Goal: Task Accomplishment & Management: Complete application form

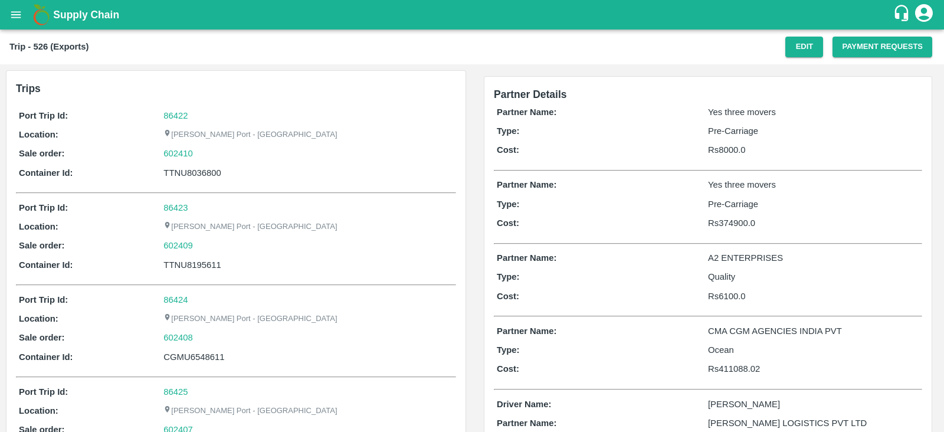
click at [207, 170] on div "TTNU8036800" at bounding box center [309, 172] width 290 height 13
copy div "TTNU8036800"
click at [897, 45] on button "Payment Requests" at bounding box center [883, 47] width 100 height 21
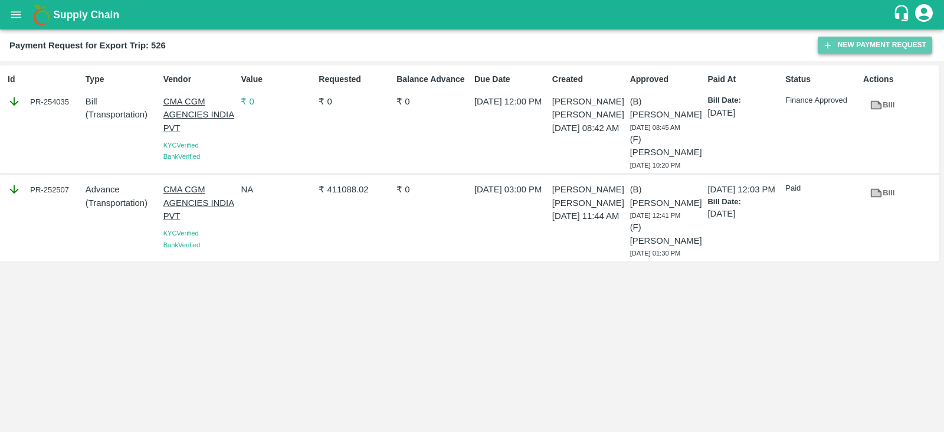
click at [848, 50] on button "New Payment Request" at bounding box center [875, 45] width 115 height 17
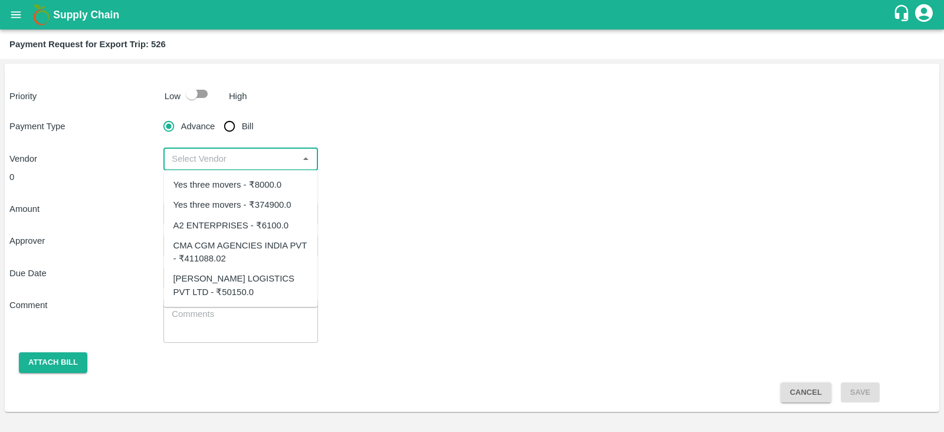
click at [272, 160] on input "input" at bounding box center [230, 158] width 127 height 15
click at [258, 159] on input "input" at bounding box center [230, 158] width 127 height 15
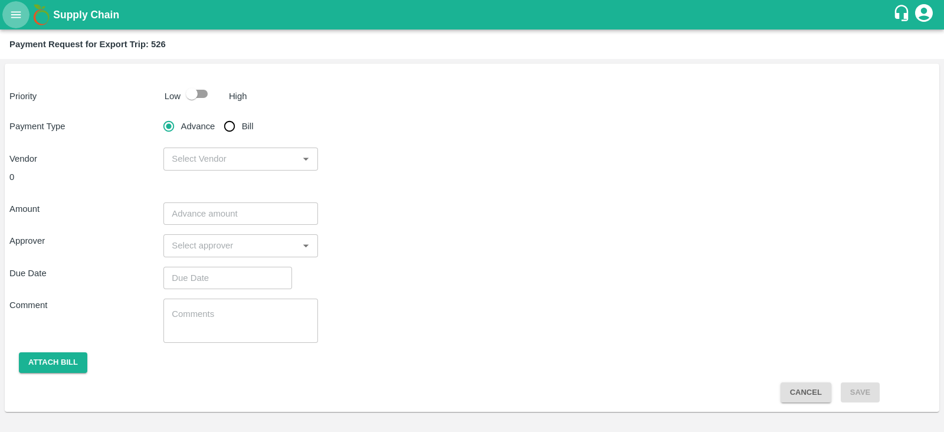
click at [12, 13] on icon "open drawer" at bounding box center [15, 14] width 13 height 13
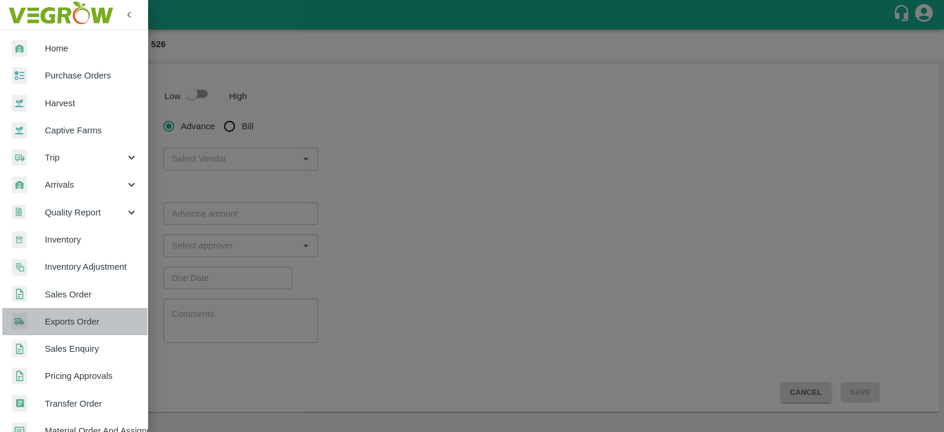
click at [86, 322] on span "Exports Order" at bounding box center [91, 321] width 93 height 13
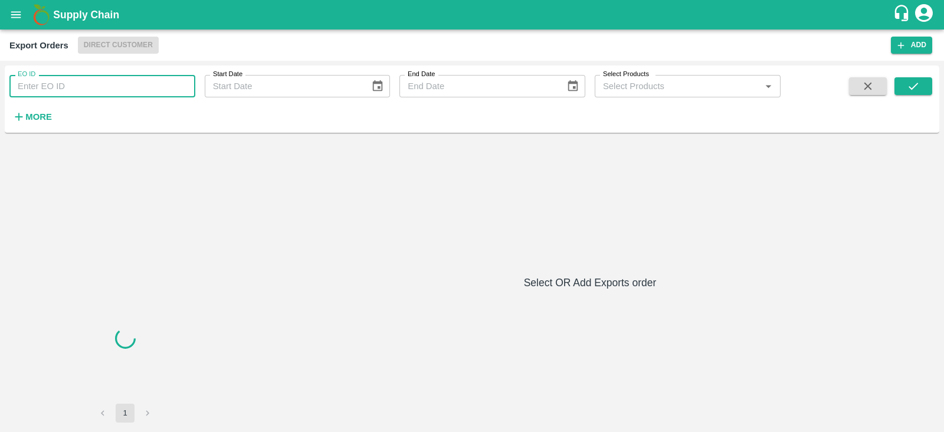
click at [133, 81] on input "EO ID" at bounding box center [102, 86] width 186 height 22
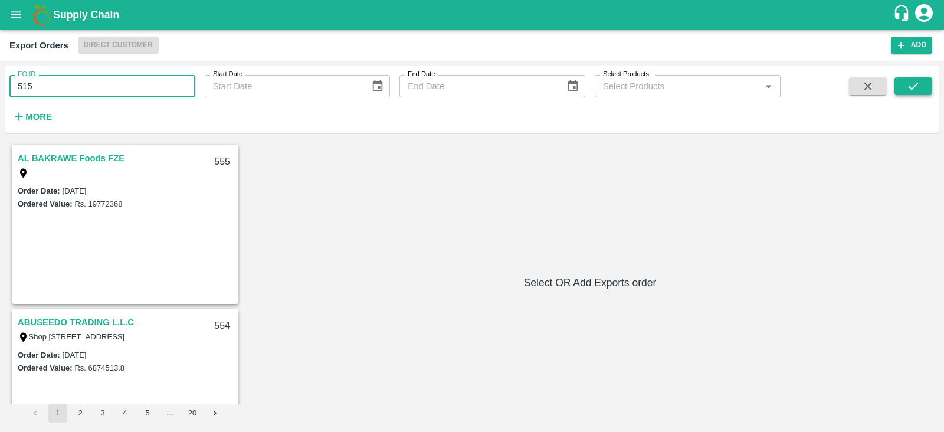
type input "515"
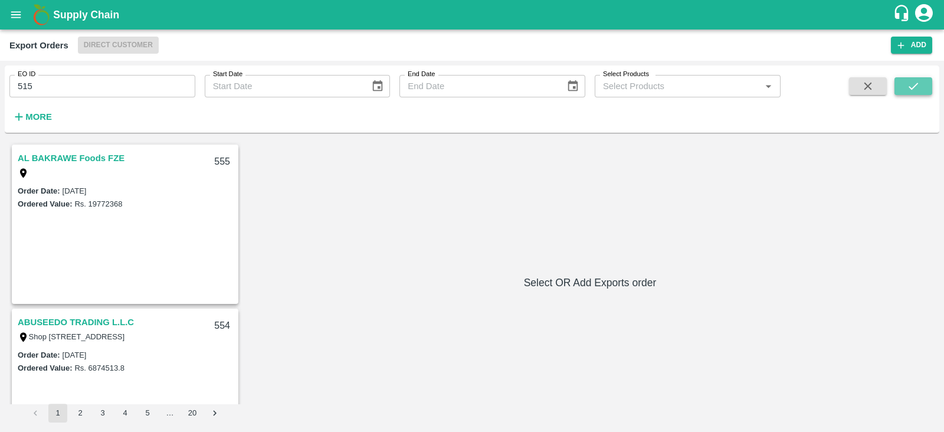
click at [913, 82] on icon "submit" at bounding box center [913, 86] width 13 height 13
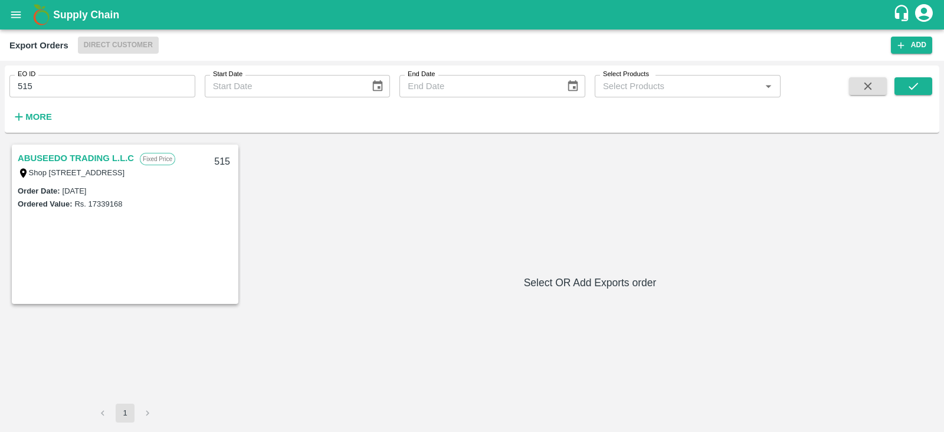
click at [112, 158] on link "ABUSEEDO TRADING L.L.C" at bounding box center [76, 158] width 116 height 15
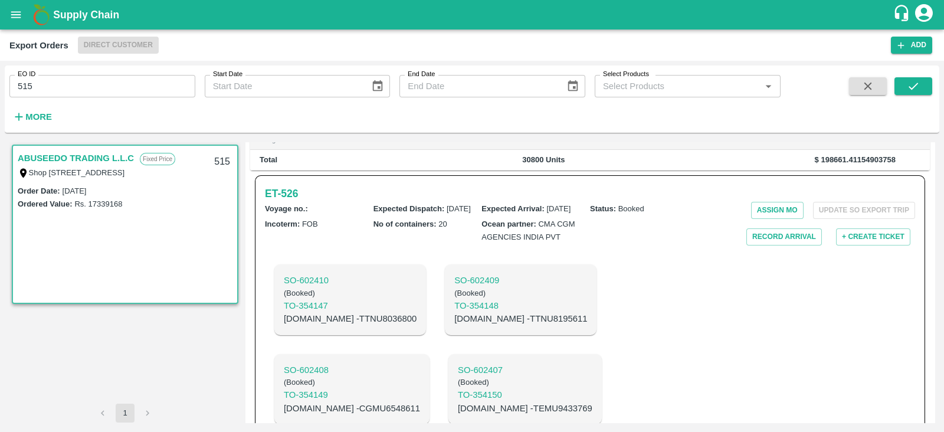
scroll to position [348, 0]
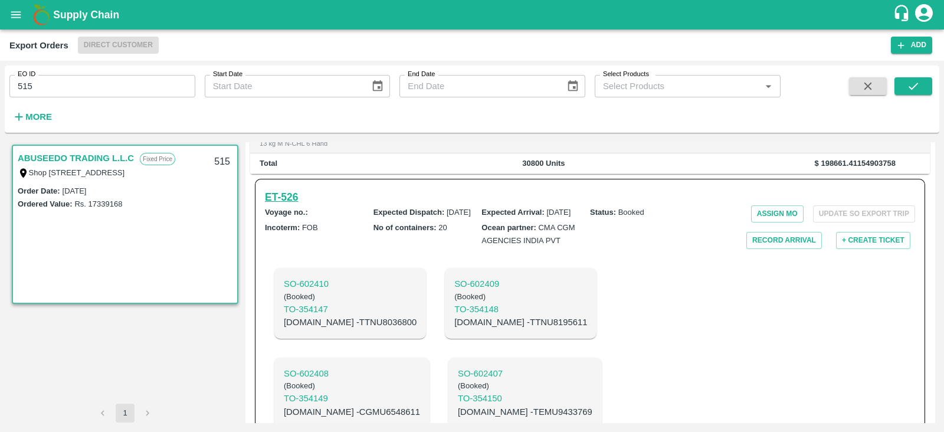
click at [296, 205] on h6 "ET- 526" at bounding box center [281, 197] width 33 height 17
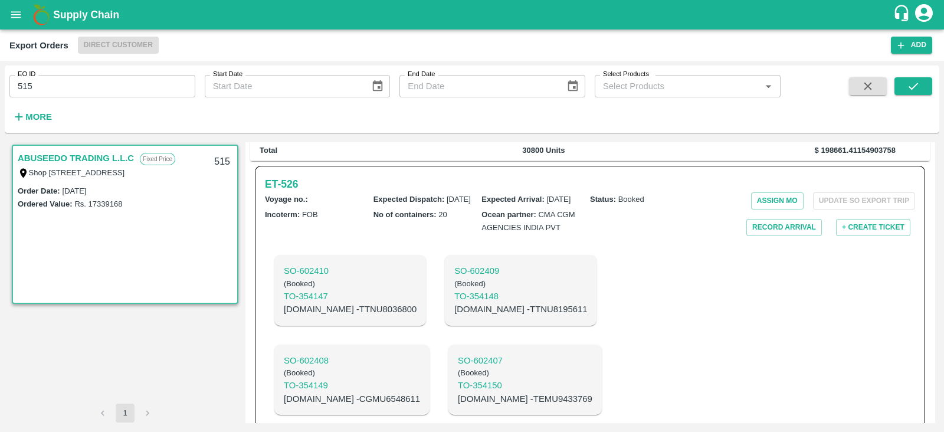
scroll to position [325, 0]
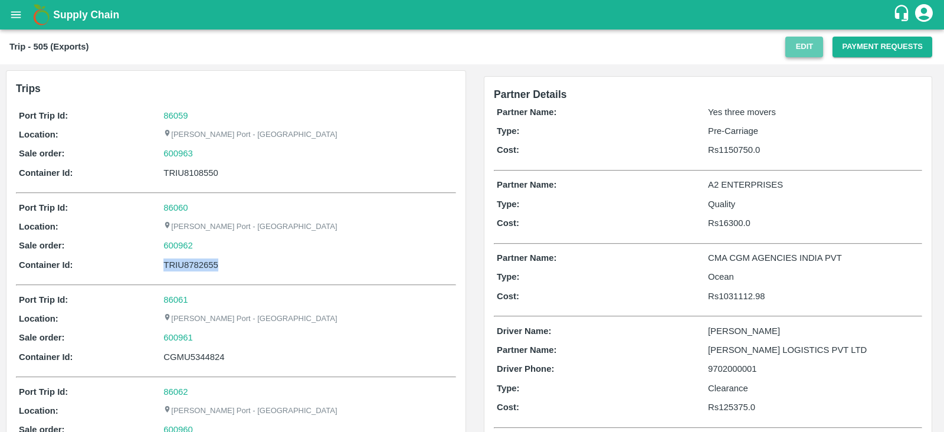
click at [812, 44] on button "Edit" at bounding box center [805, 47] width 38 height 21
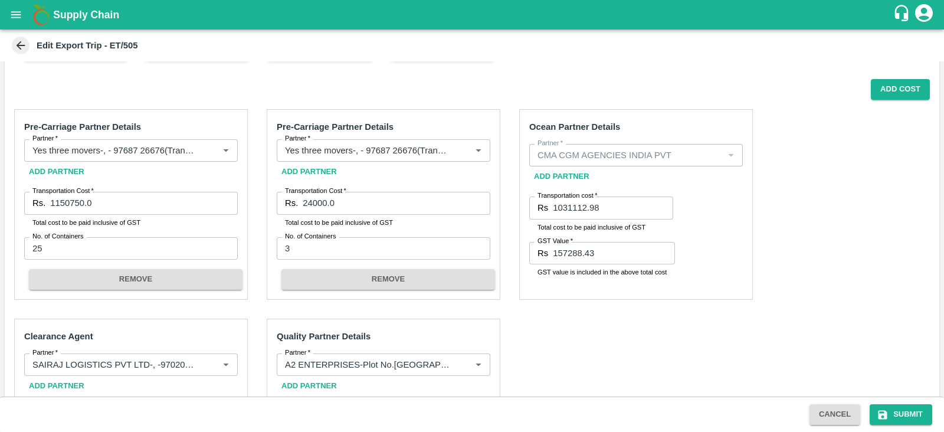
scroll to position [398, 0]
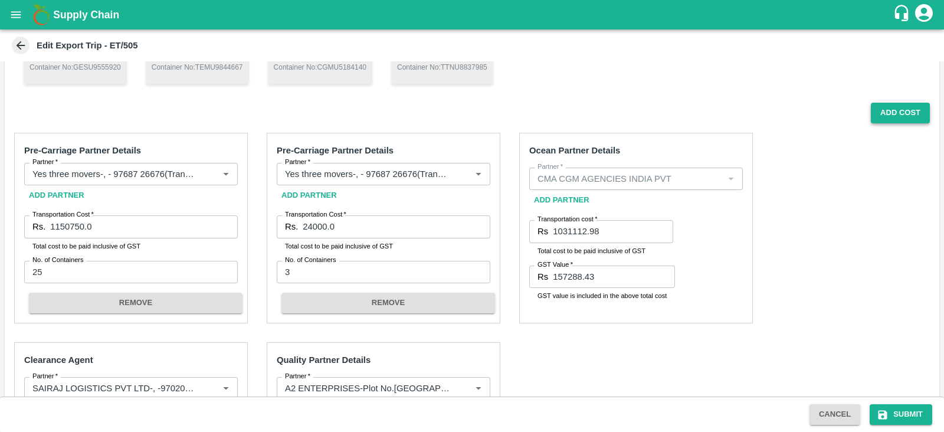
click at [900, 117] on button "Add Cost" at bounding box center [900, 113] width 59 height 21
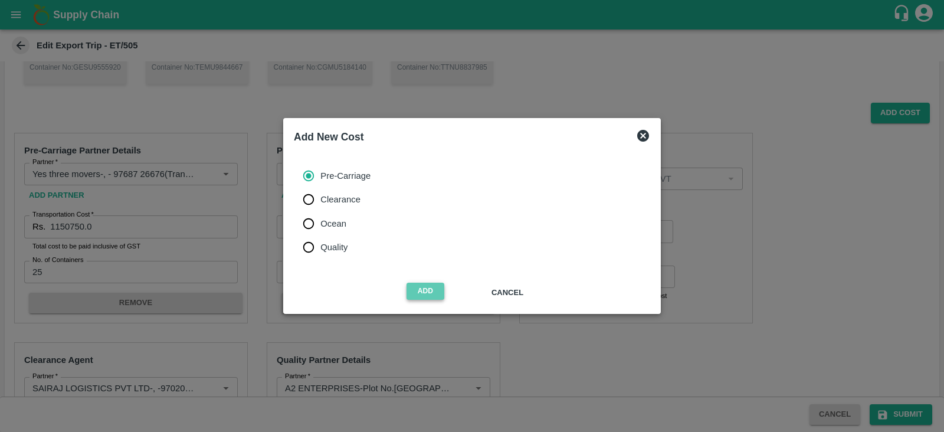
click at [419, 293] on button "Add" at bounding box center [426, 291] width 38 height 17
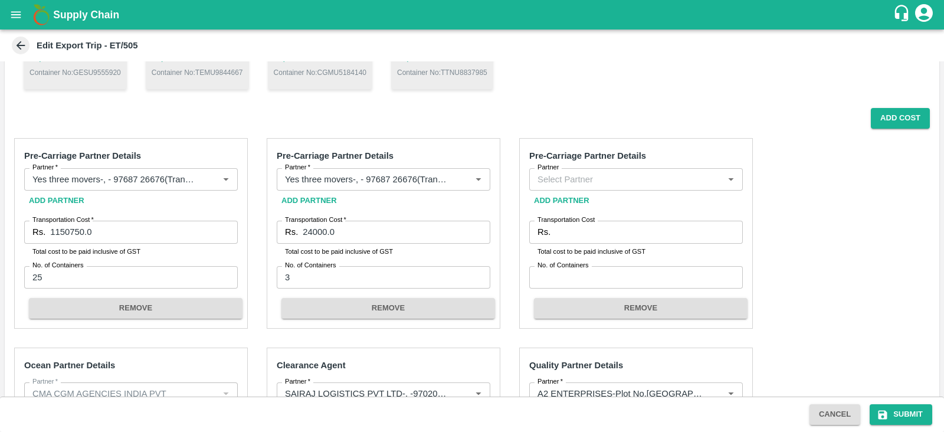
scroll to position [391, 0]
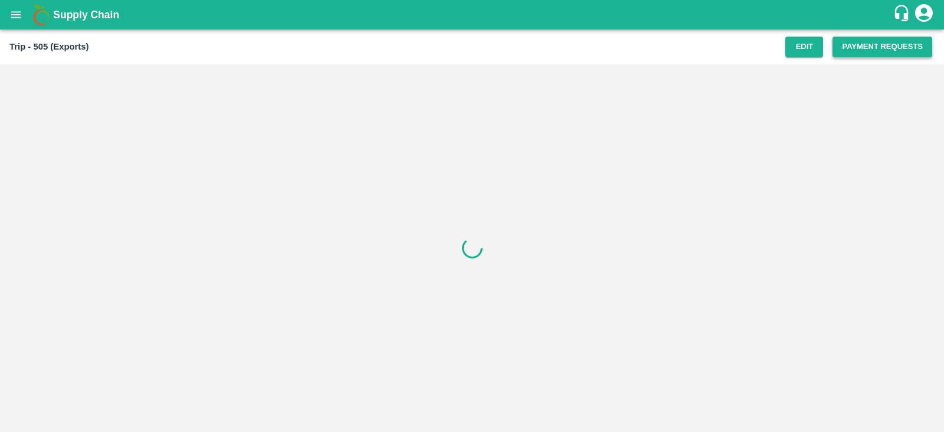
click at [864, 50] on button "Payment Requests" at bounding box center [883, 47] width 100 height 21
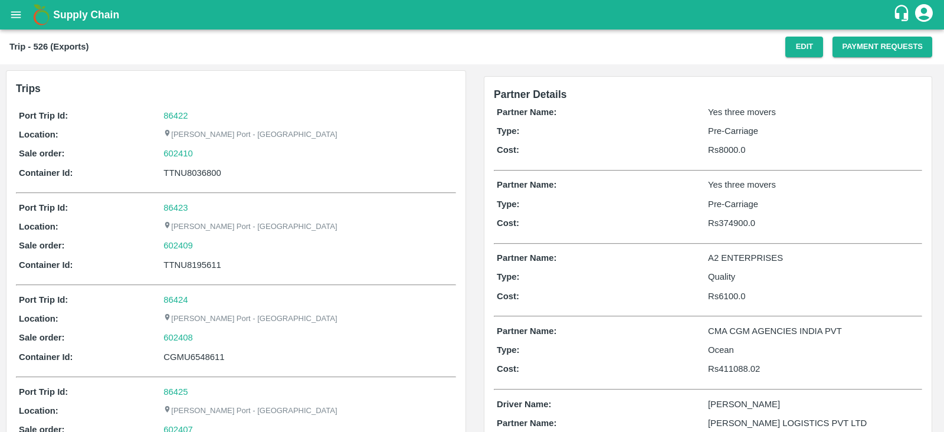
click at [210, 172] on div "TTNU8036800" at bounding box center [309, 172] width 290 height 13
copy div "TTNU8036800"
click at [859, 54] on button "Payment Requests" at bounding box center [883, 47] width 100 height 21
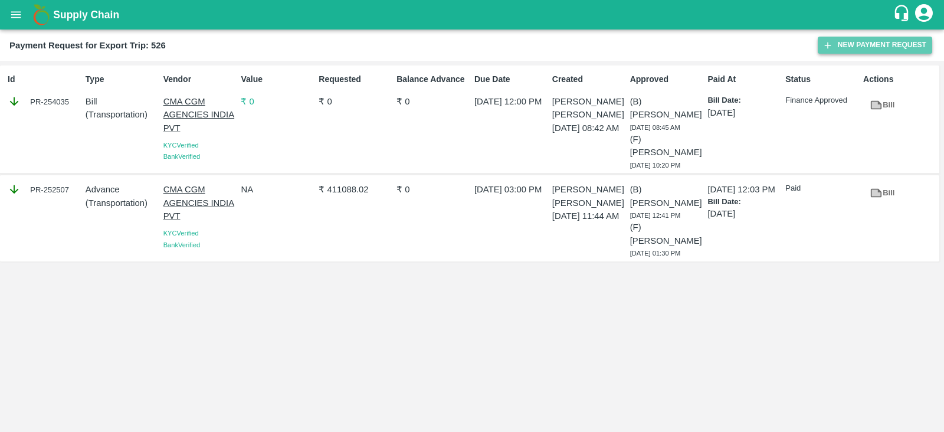
click at [854, 49] on button "New Payment Request" at bounding box center [875, 45] width 115 height 17
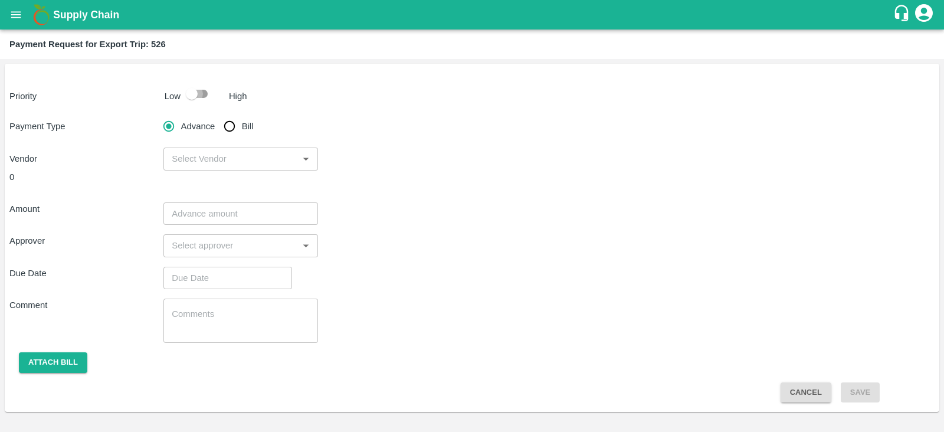
click at [198, 87] on input "checkbox" at bounding box center [191, 94] width 67 height 22
checkbox input "true"
click at [230, 127] on input "Bill" at bounding box center [230, 127] width 24 height 24
radio input "true"
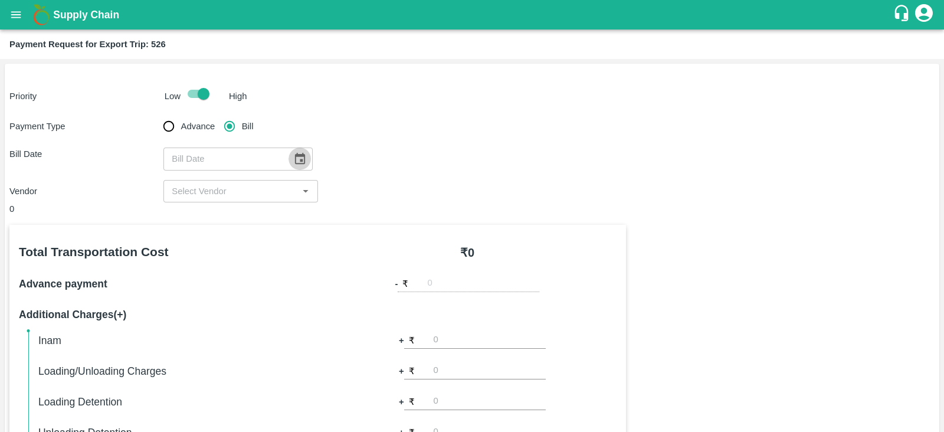
click at [299, 156] on icon "Choose date" at bounding box center [300, 158] width 10 height 11
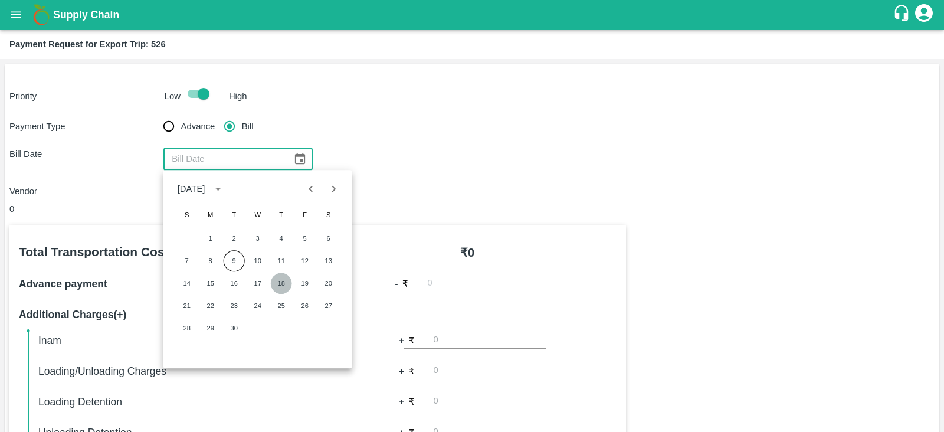
click at [283, 282] on button "18" at bounding box center [281, 283] width 21 height 21
type input "18/09/2025"
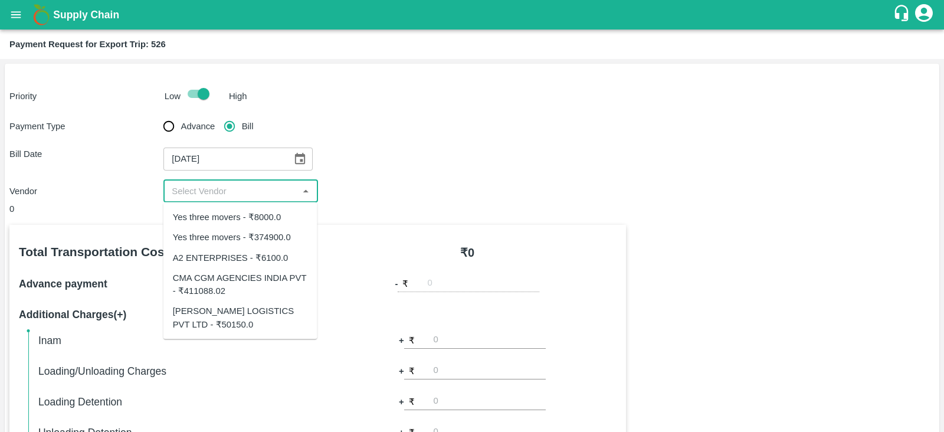
click at [239, 190] on input "input" at bounding box center [230, 191] width 127 height 15
click at [256, 222] on div "Yes three movers - ₹8000.0" at bounding box center [227, 217] width 109 height 13
type input "Yes three movers - ₹8000.0"
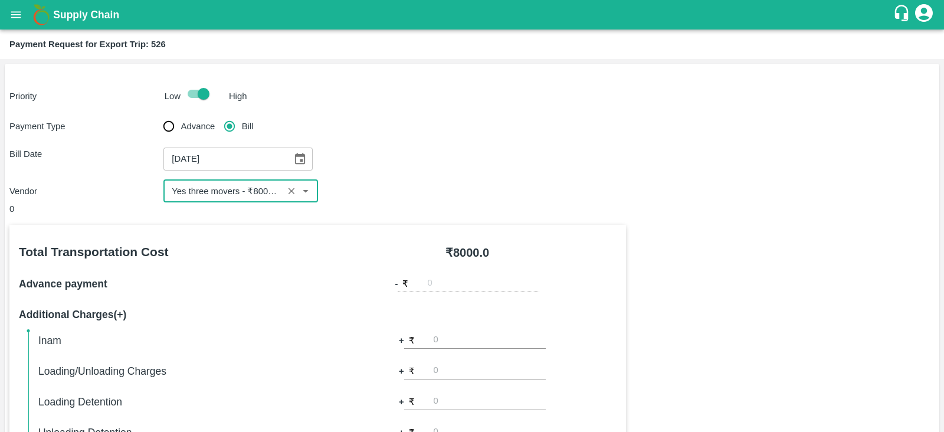
scroll to position [378, 0]
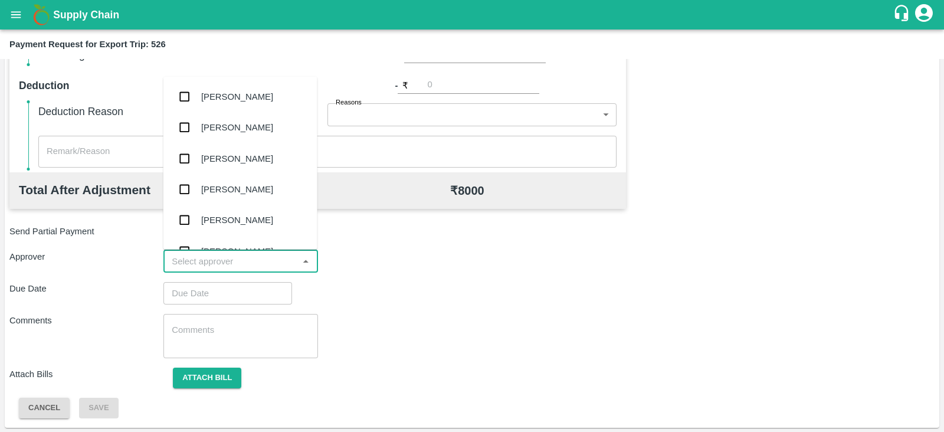
click at [282, 263] on input "input" at bounding box center [230, 261] width 127 height 15
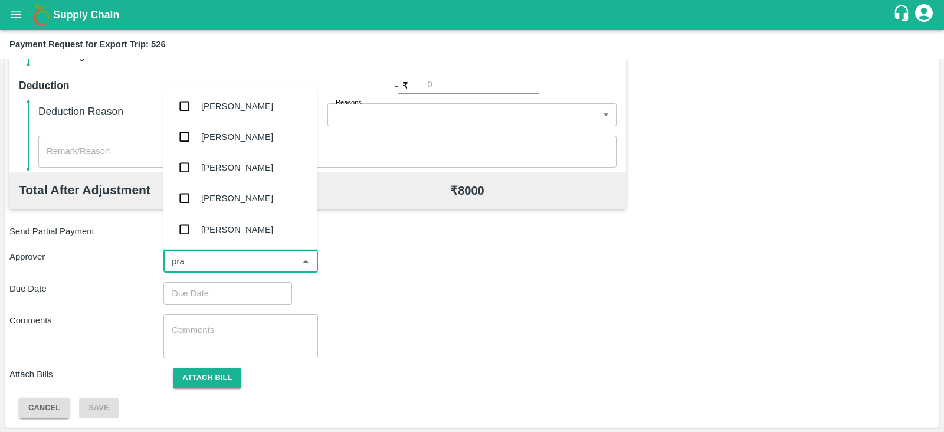
type input "pras"
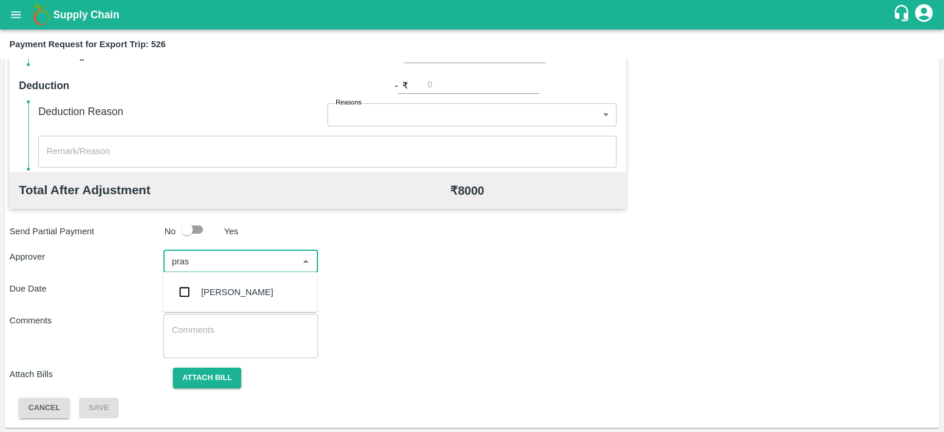
click at [251, 285] on div "[PERSON_NAME]" at bounding box center [241, 292] width 154 height 31
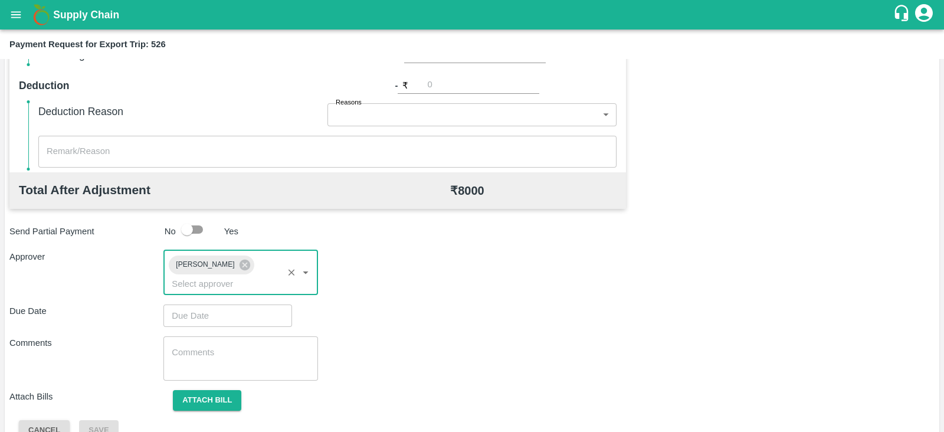
type input "DD/MM/YYYY hh:mm aa"
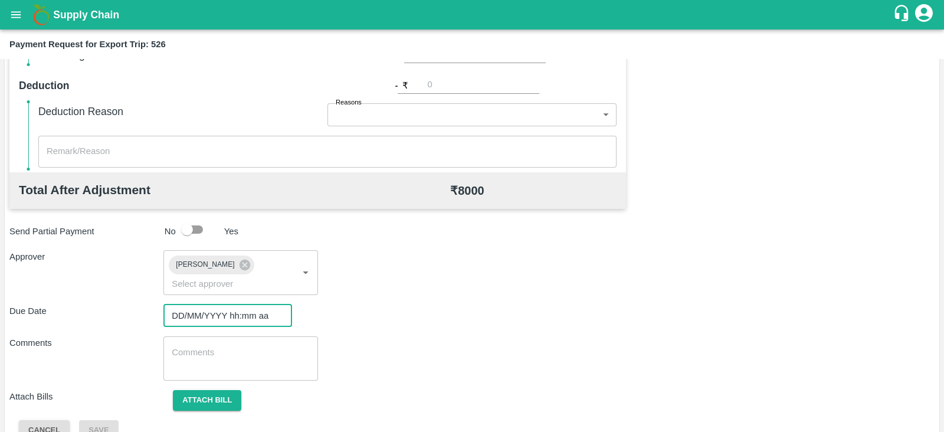
click at [223, 305] on input "DD/MM/YYYY hh:mm aa" at bounding box center [224, 316] width 120 height 22
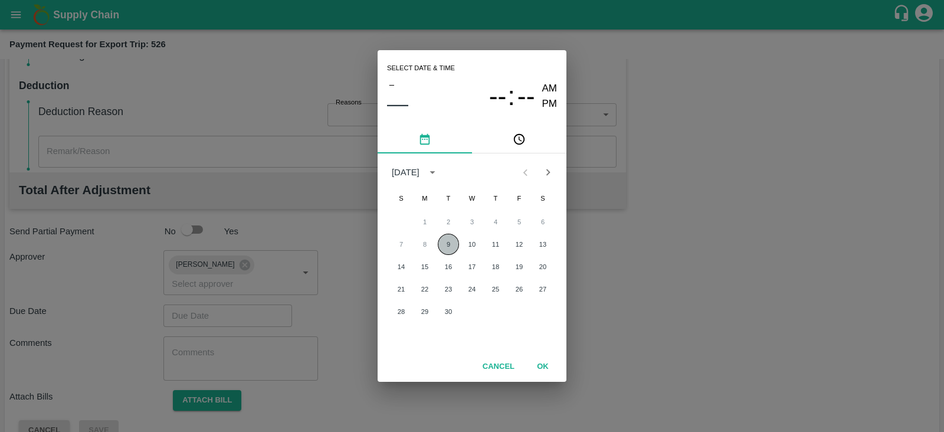
click at [449, 241] on button "9" at bounding box center [448, 244] width 21 height 21
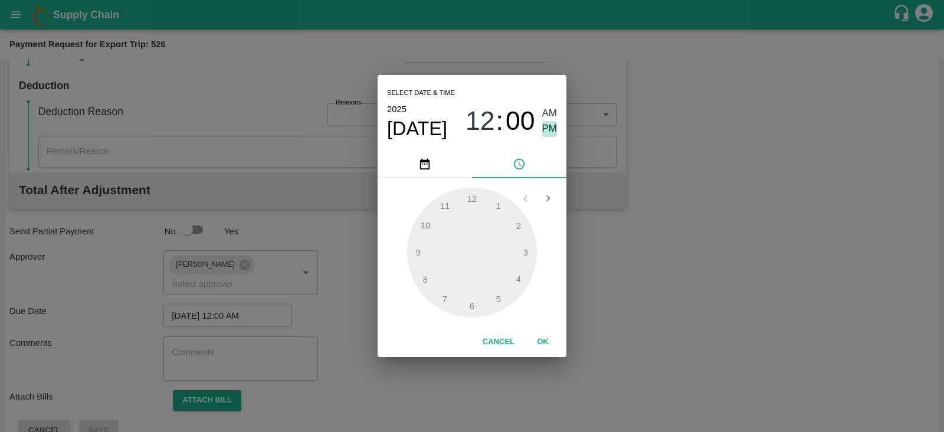
click at [550, 127] on span "PM" at bounding box center [549, 129] width 15 height 16
click at [505, 287] on div at bounding box center [472, 253] width 130 height 130
type input "[DATE] 05:00 PM"
click at [544, 342] on button "OK" at bounding box center [543, 342] width 38 height 21
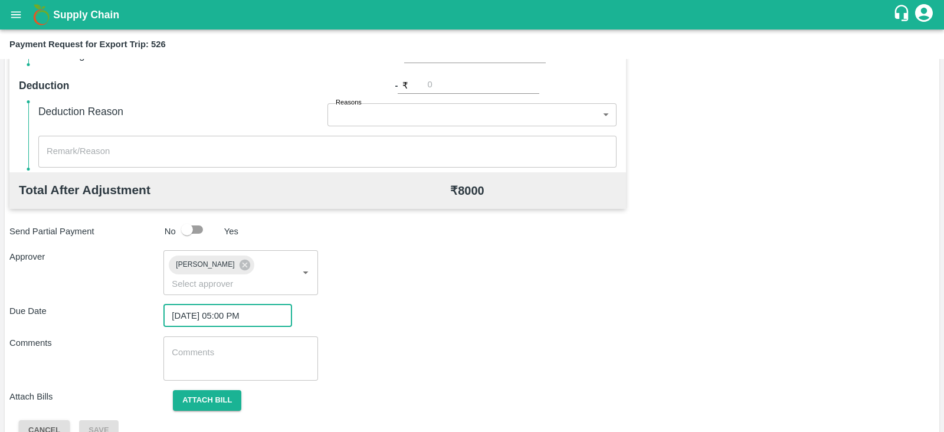
scroll to position [385, 0]
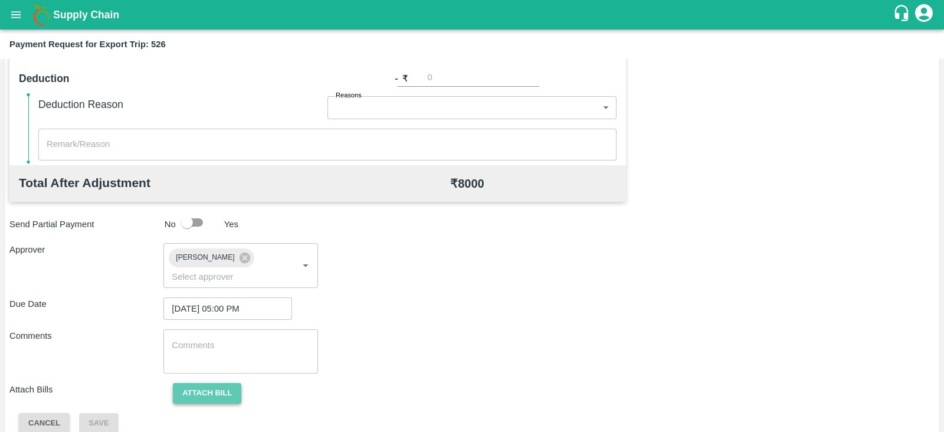
click at [207, 383] on button "Attach bill" at bounding box center [207, 393] width 68 height 21
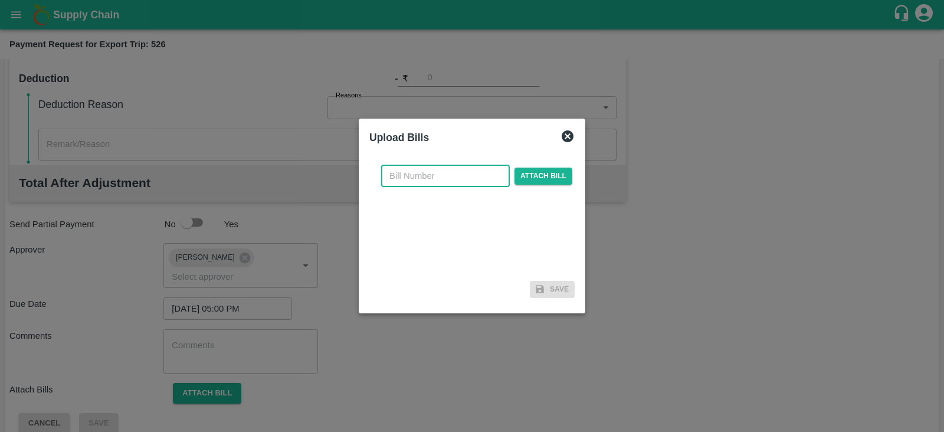
click at [430, 184] on input "text" at bounding box center [445, 176] width 129 height 22
paste input "YTM/0532A/25-26"
type input "YTM/0532A/25-26"
click at [528, 181] on span "Attach bill" at bounding box center [544, 176] width 58 height 17
click at [0, 0] on input "Attach bill" at bounding box center [0, 0] width 0 height 0
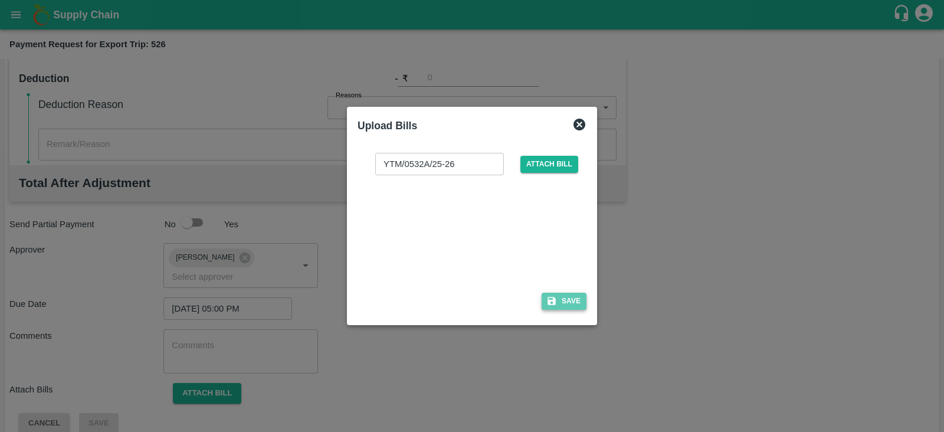
click at [571, 306] on button "Save" at bounding box center [564, 301] width 45 height 17
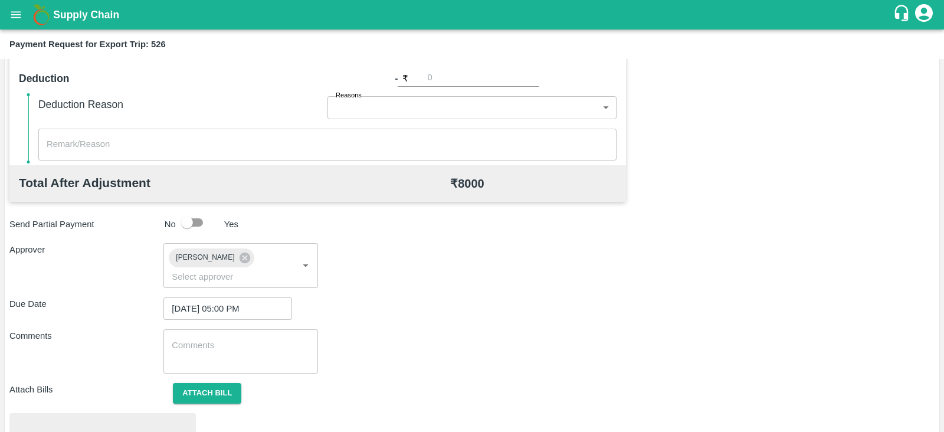
scroll to position [447, 0]
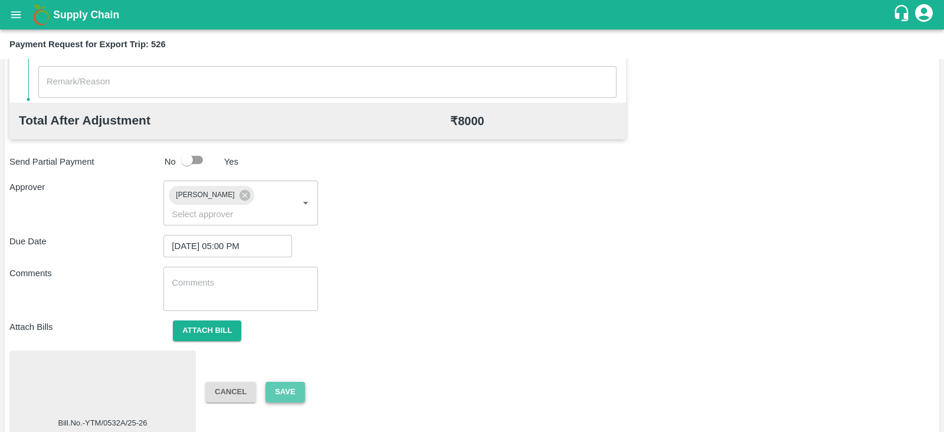
click at [295, 382] on button "Save" at bounding box center [285, 392] width 39 height 21
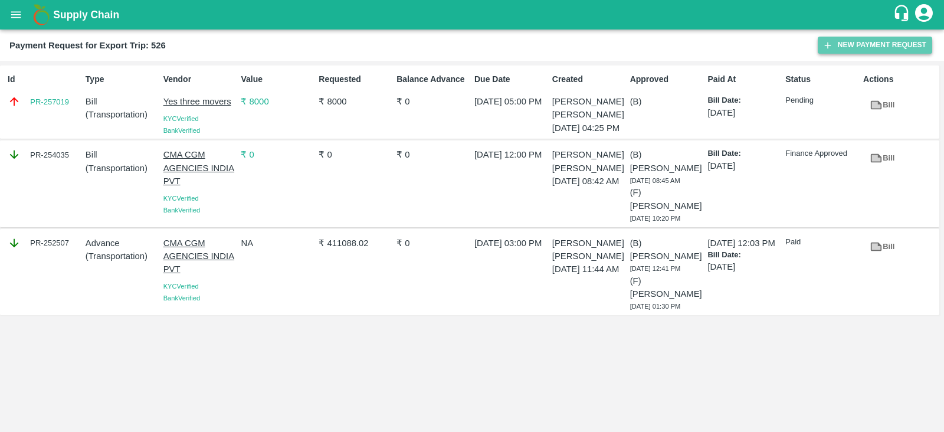
click at [846, 45] on button "New Payment Request" at bounding box center [875, 45] width 115 height 17
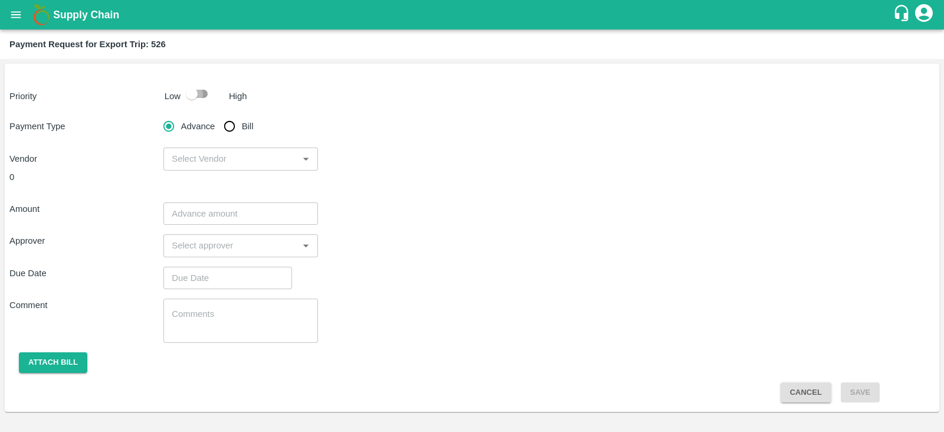
click at [188, 99] on input "checkbox" at bounding box center [191, 94] width 67 height 22
checkbox input "true"
click at [233, 128] on input "Bill" at bounding box center [230, 127] width 24 height 24
radio input "true"
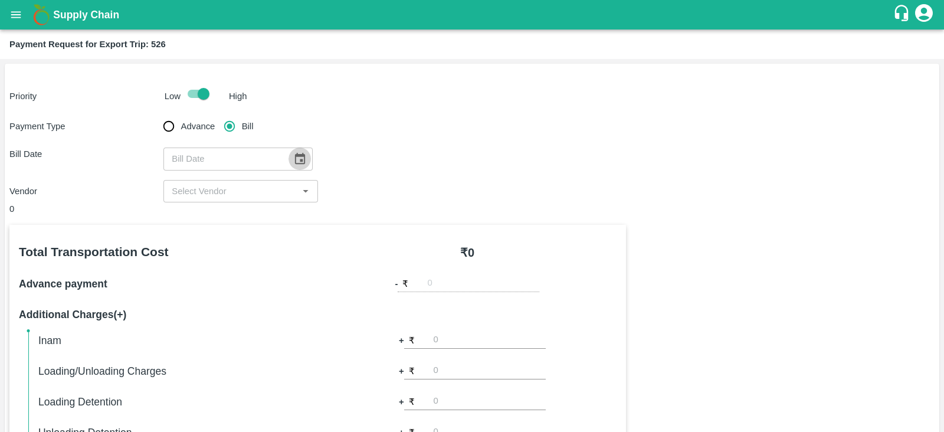
click at [296, 155] on icon "Choose date" at bounding box center [300, 158] width 10 height 11
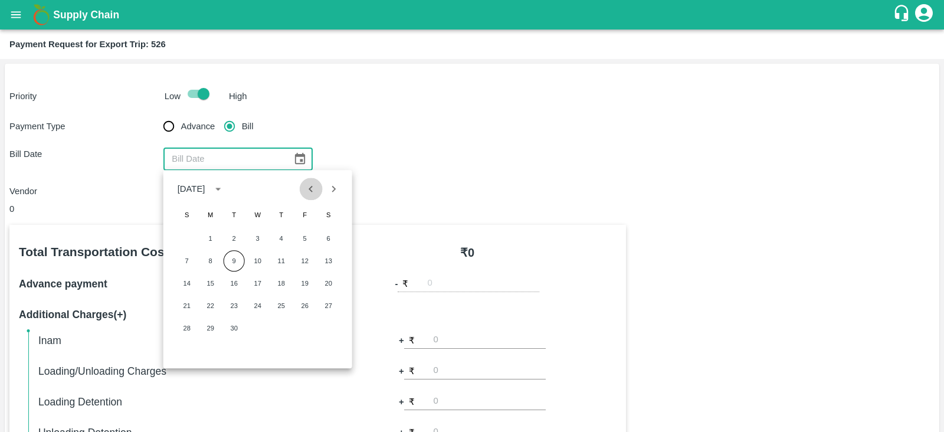
click at [310, 187] on icon "Previous month" at bounding box center [311, 188] width 13 height 13
click at [210, 304] on button "18" at bounding box center [210, 305] width 21 height 21
type input "[DATE]"
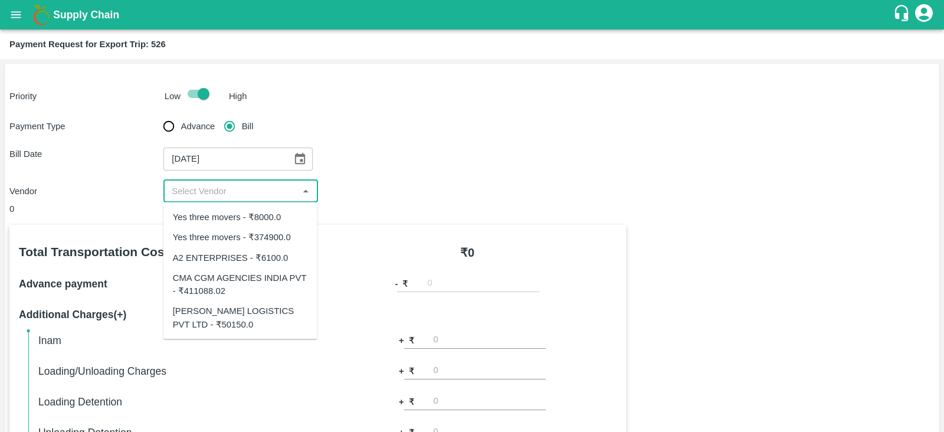
click at [236, 192] on input "input" at bounding box center [230, 191] width 127 height 15
click at [273, 237] on div "Yes three movers - ₹374900.0" at bounding box center [232, 237] width 118 height 13
type input "Yes three movers - ₹374900.0"
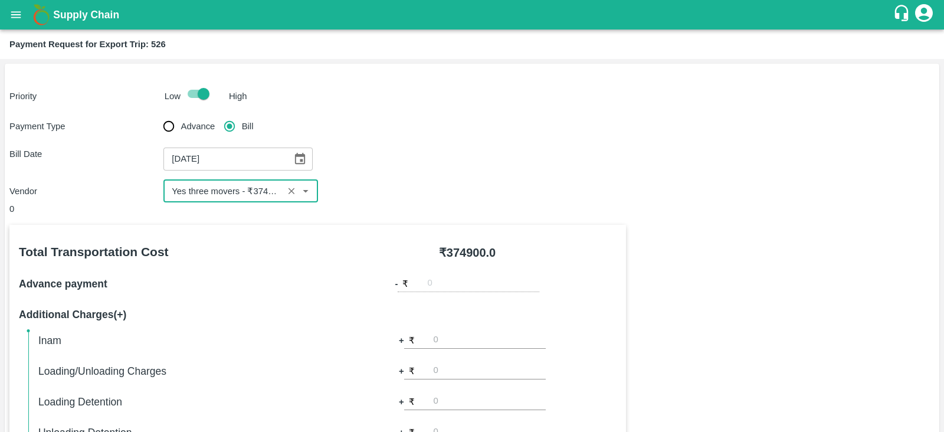
scroll to position [378, 0]
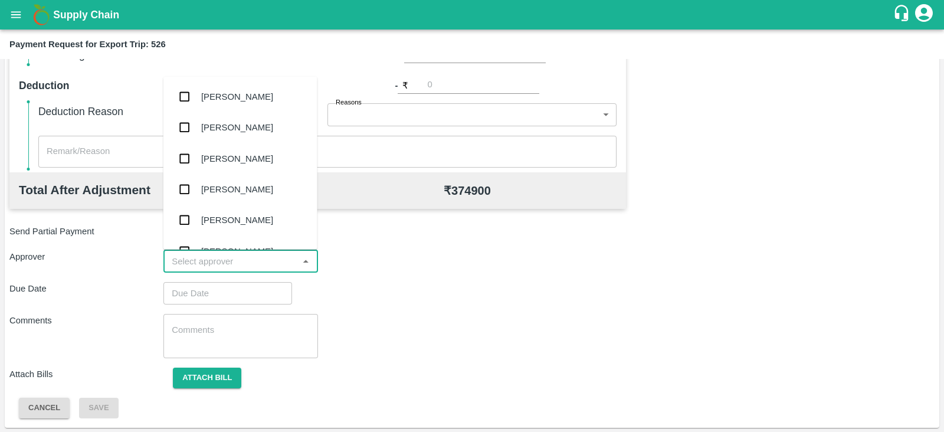
click at [231, 256] on input "input" at bounding box center [230, 261] width 127 height 15
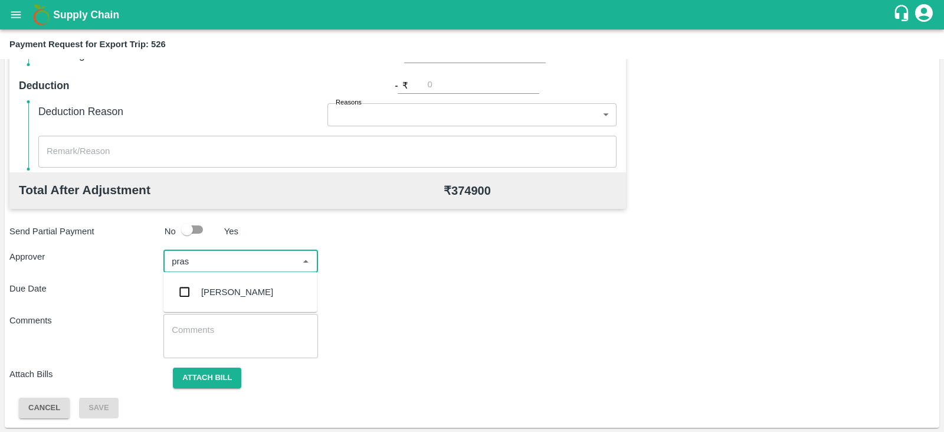
type input "prasa"
click at [222, 290] on div "[PERSON_NAME]" at bounding box center [237, 292] width 72 height 13
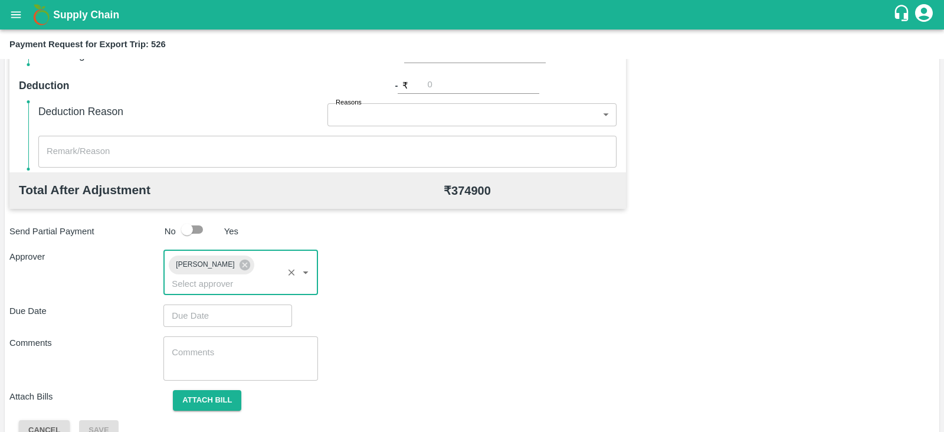
type input "DD/MM/YYYY hh:mm aa"
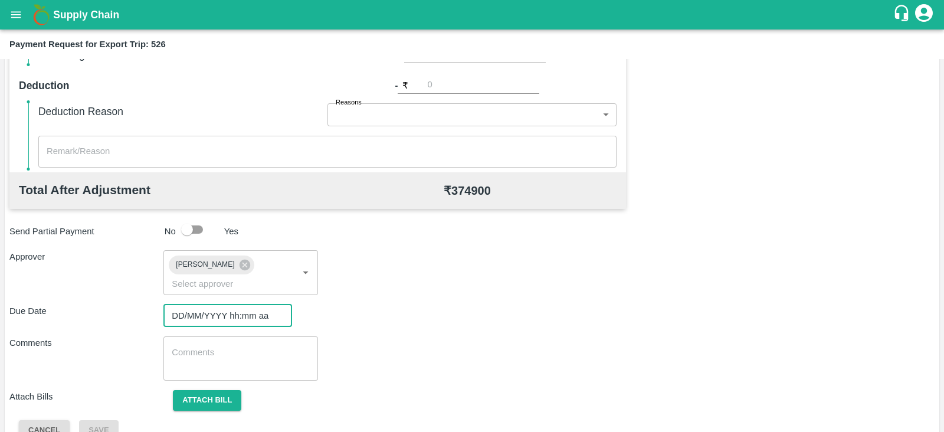
click at [208, 305] on input "DD/MM/YYYY hh:mm aa" at bounding box center [224, 316] width 120 height 22
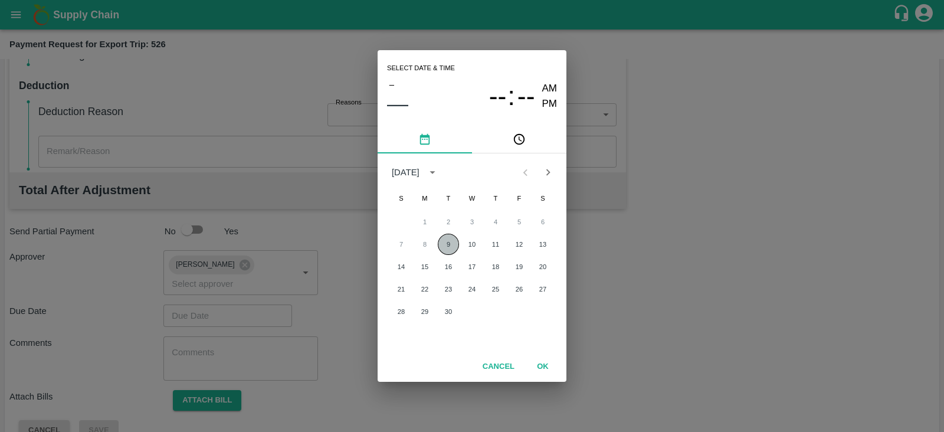
click at [448, 245] on button "9" at bounding box center [448, 244] width 21 height 21
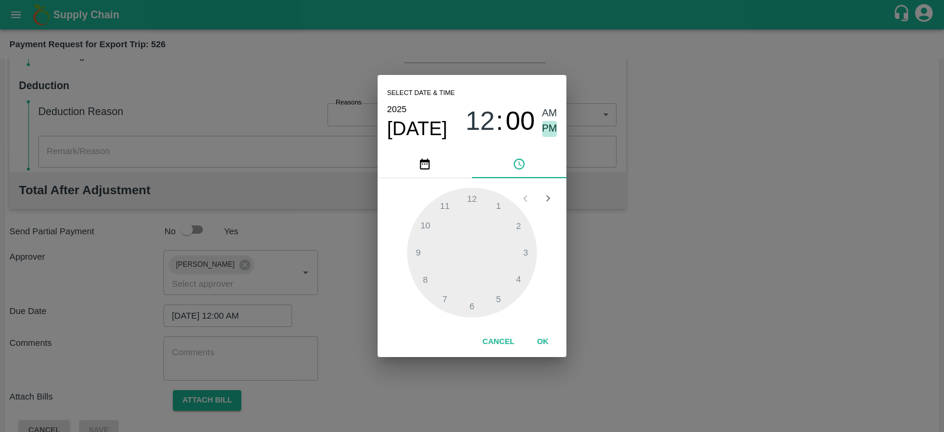
click at [555, 130] on span "PM" at bounding box center [549, 129] width 15 height 16
click at [519, 276] on div at bounding box center [472, 253] width 130 height 130
type input "[DATE] 04:00 PM"
click at [541, 339] on button "OK" at bounding box center [543, 342] width 38 height 21
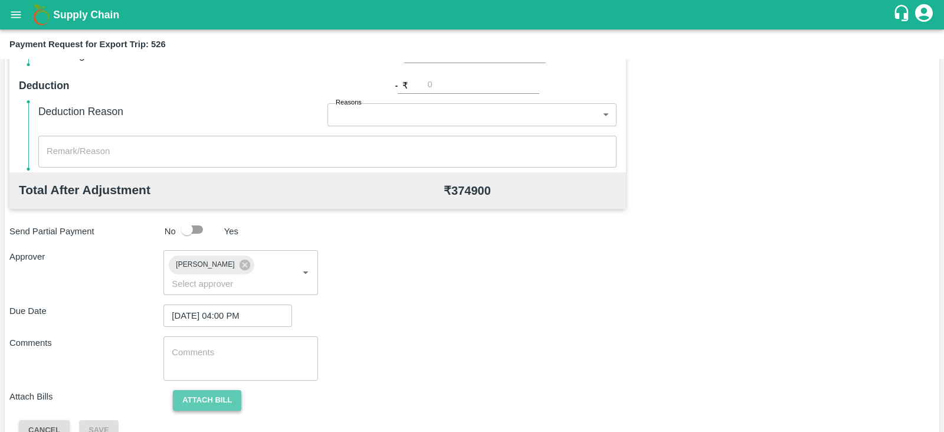
click at [215, 390] on button "Attach bill" at bounding box center [207, 400] width 68 height 21
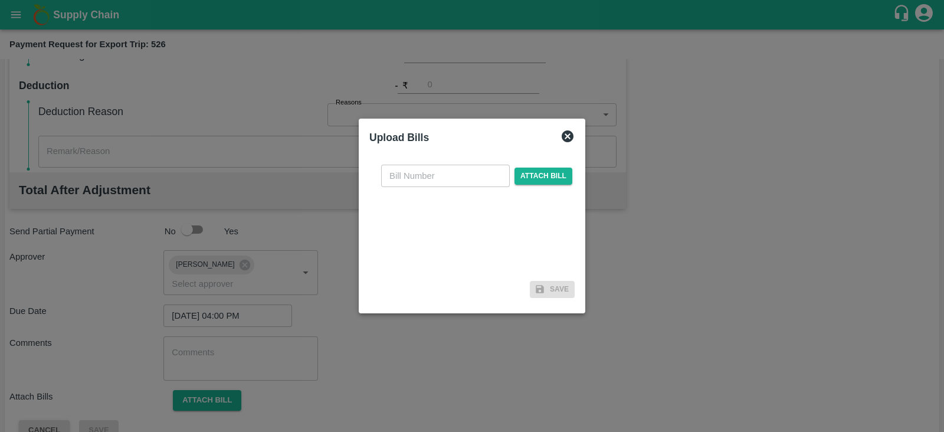
click at [425, 174] on input "text" at bounding box center [445, 176] width 129 height 22
paste input "YTM/0532/25-26"
type input "YTM/0532/25-26"
click at [540, 172] on span "Attach bill" at bounding box center [544, 176] width 58 height 17
click at [0, 0] on input "Attach bill" at bounding box center [0, 0] width 0 height 0
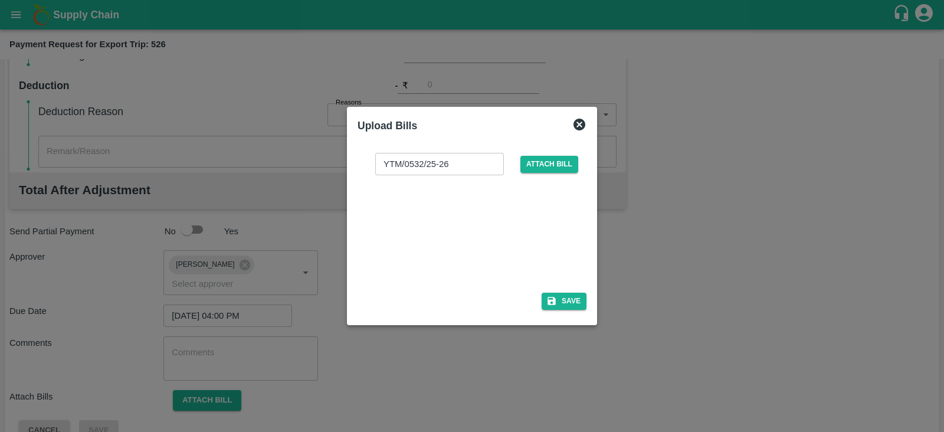
click at [515, 234] on div at bounding box center [469, 230] width 177 height 63
click at [473, 171] on input "YTM/0532/25-26" at bounding box center [439, 164] width 129 height 22
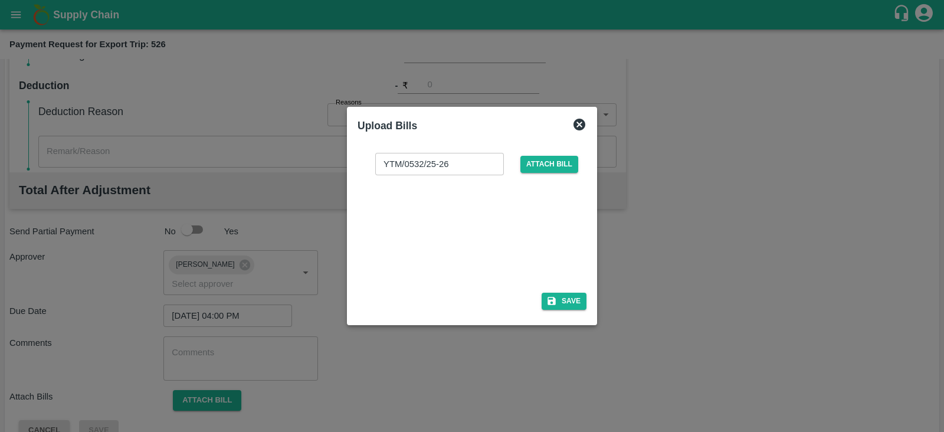
click at [511, 211] on div at bounding box center [469, 230] width 177 height 63
click at [548, 165] on span "Attach bill" at bounding box center [550, 164] width 58 height 17
click at [0, 0] on input "Attach bill" at bounding box center [0, 0] width 0 height 0
click at [487, 231] on div at bounding box center [469, 230] width 177 height 63
click at [577, 297] on button "Save" at bounding box center [564, 301] width 45 height 17
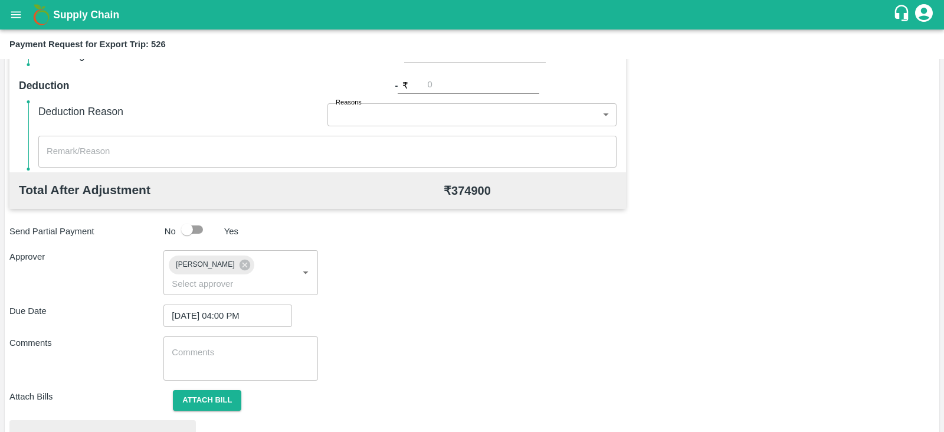
scroll to position [447, 0]
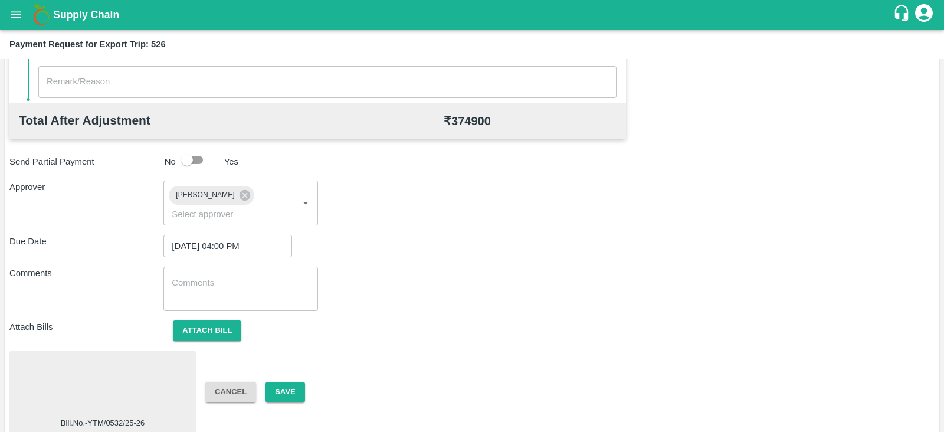
click at [135, 365] on div at bounding box center [102, 386] width 177 height 63
click at [279, 382] on button "Save" at bounding box center [285, 392] width 39 height 21
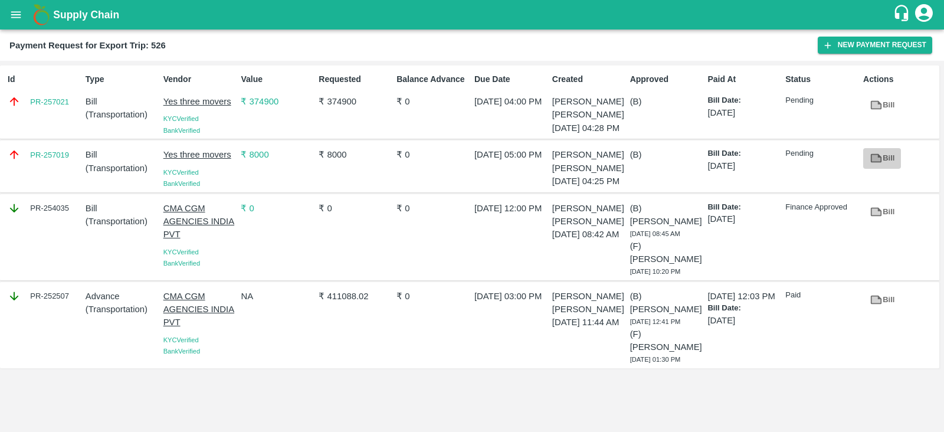
click at [887, 169] on link "Bill" at bounding box center [883, 158] width 38 height 21
click at [60, 161] on link "PR-257019" at bounding box center [49, 155] width 39 height 12
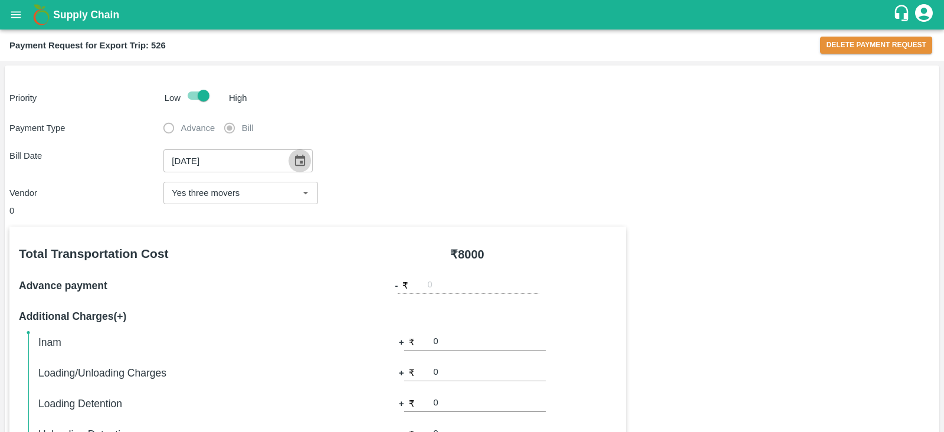
click at [295, 162] on icon "Choose date, selected date is Sep 17, 2025" at bounding box center [299, 160] width 13 height 13
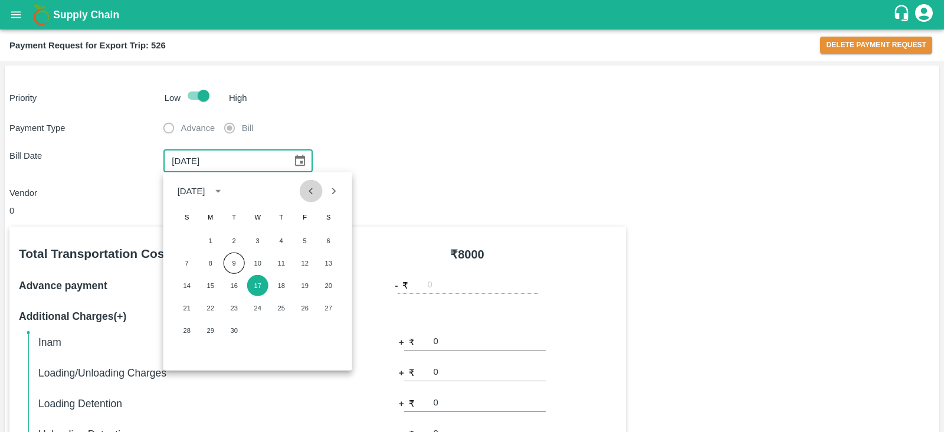
click at [313, 190] on icon "Previous month" at bounding box center [311, 191] width 13 height 13
click at [285, 329] on button "28" at bounding box center [281, 330] width 21 height 21
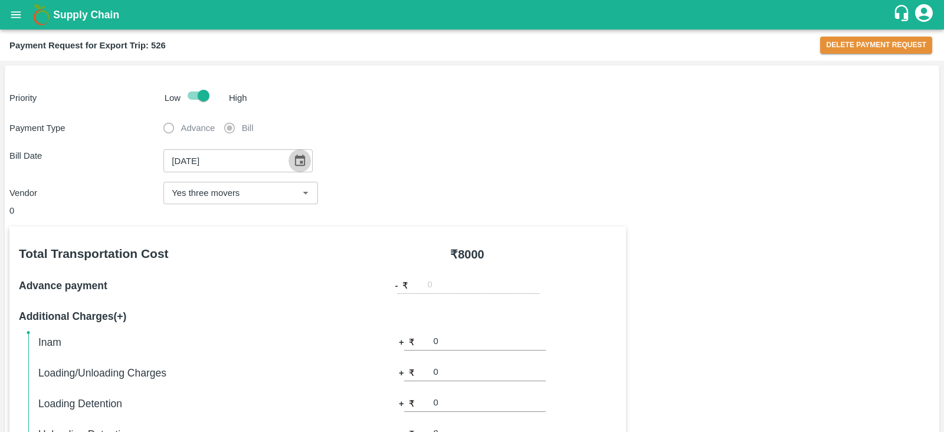
click at [296, 162] on icon "Choose date, selected date is Aug 28, 2025" at bounding box center [300, 160] width 10 height 11
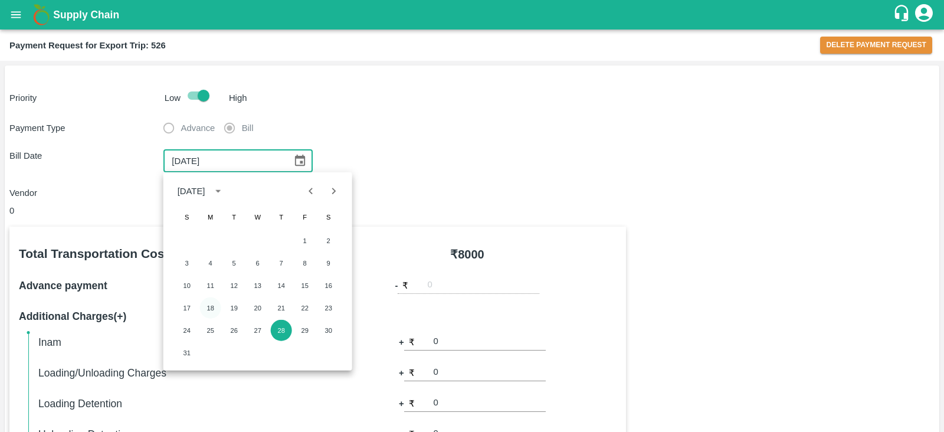
click at [215, 304] on button "18" at bounding box center [210, 307] width 21 height 21
type input "[DATE]"
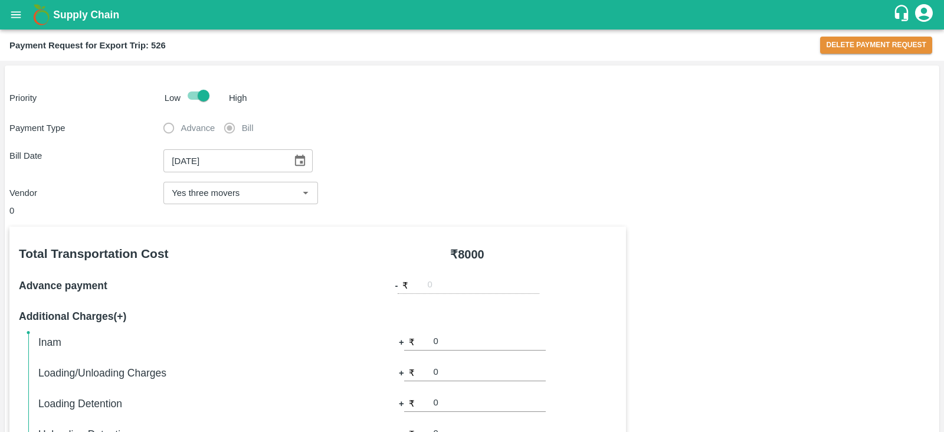
scroll to position [449, 0]
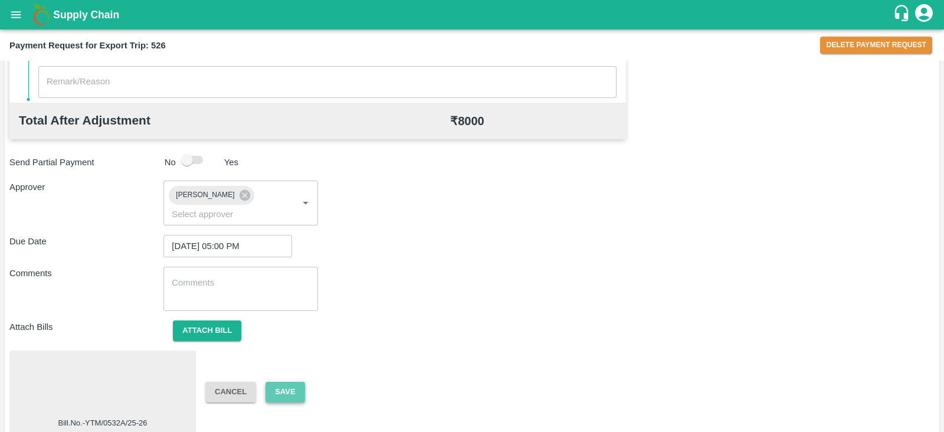
click at [292, 382] on button "Save" at bounding box center [285, 392] width 39 height 21
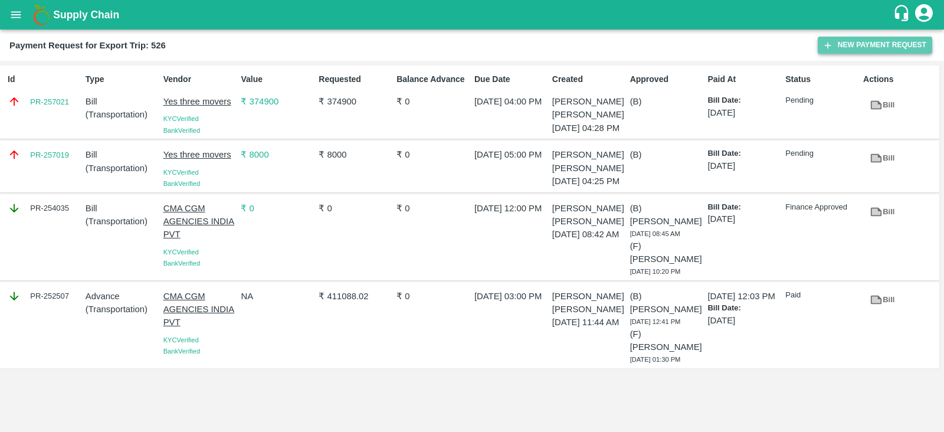
click at [859, 46] on button "New Payment Request" at bounding box center [875, 45] width 115 height 17
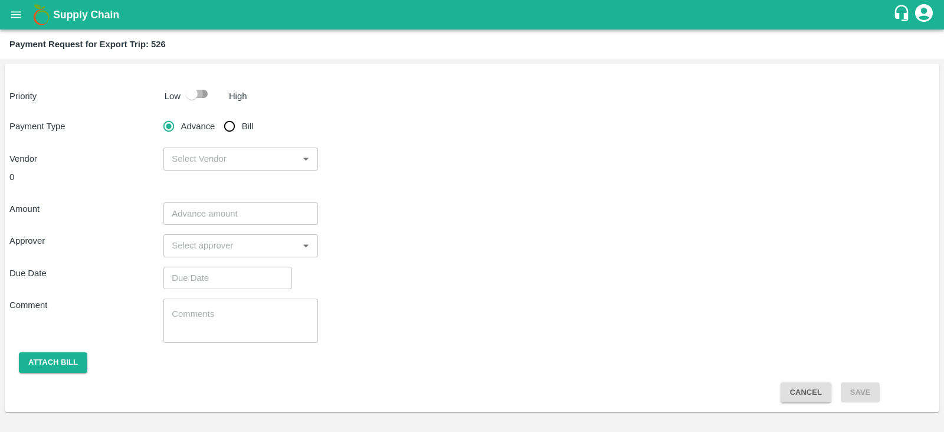
click at [201, 98] on input "checkbox" at bounding box center [191, 94] width 67 height 22
checkbox input "true"
click at [227, 125] on input "Bill" at bounding box center [230, 127] width 24 height 24
radio input "true"
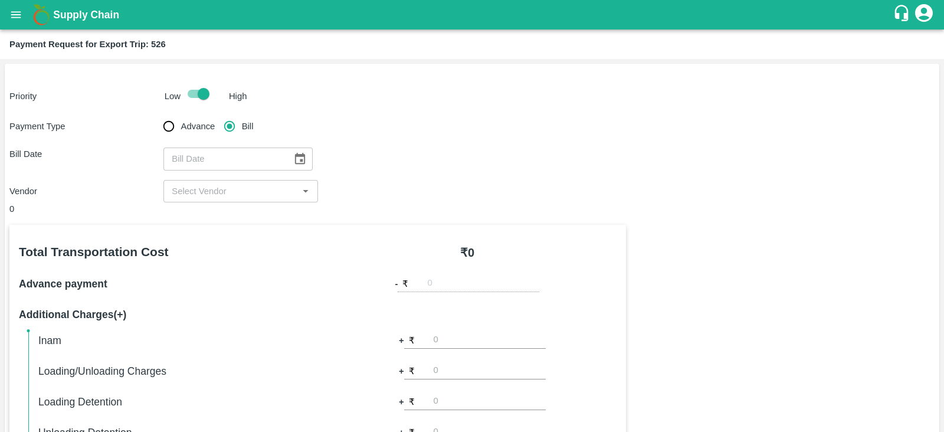
click at [295, 155] on icon "Choose date" at bounding box center [300, 158] width 10 height 11
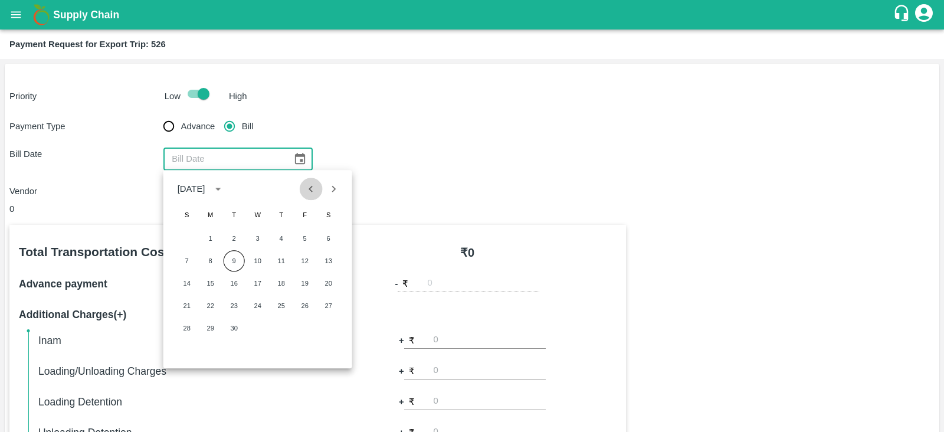
click at [313, 187] on icon "Previous month" at bounding box center [311, 188] width 13 height 13
click at [257, 303] on button "20" at bounding box center [257, 305] width 21 height 21
type input "[DATE]"
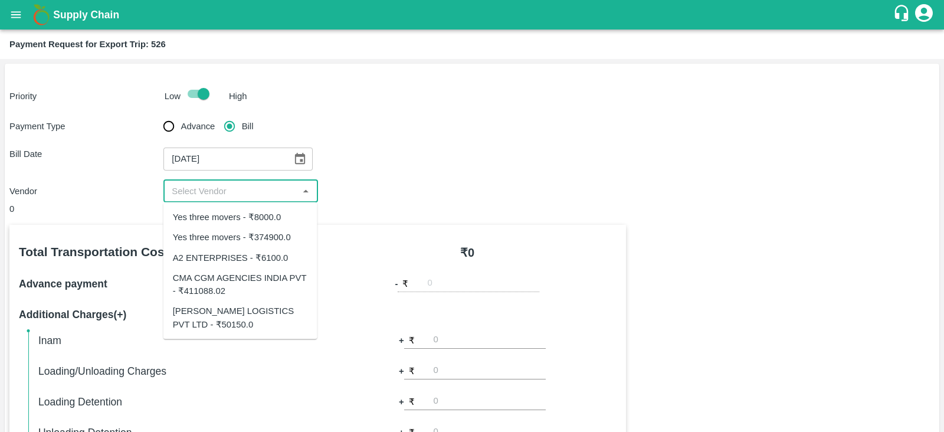
click at [247, 188] on input "input" at bounding box center [230, 191] width 127 height 15
click at [265, 308] on div "[PERSON_NAME] LOGISTICS PVT LTD - ₹50150.0" at bounding box center [240, 318] width 135 height 27
type input "[PERSON_NAME] LOGISTICS PVT LTD - ₹50150.0"
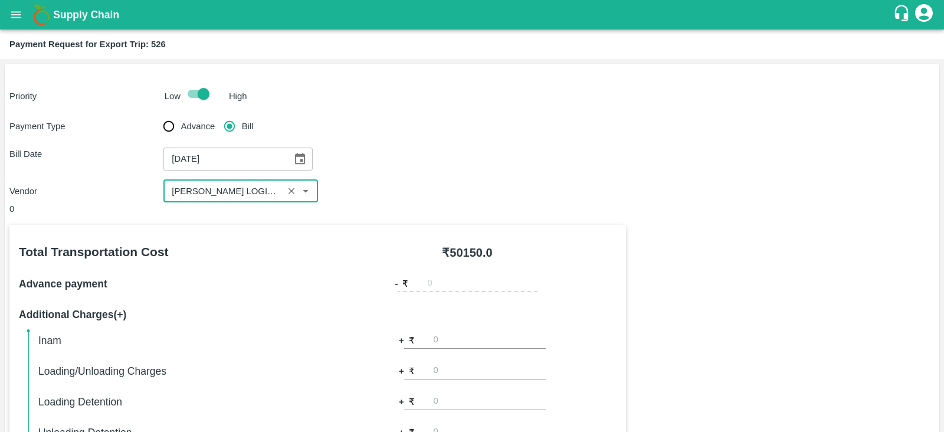
scroll to position [378, 0]
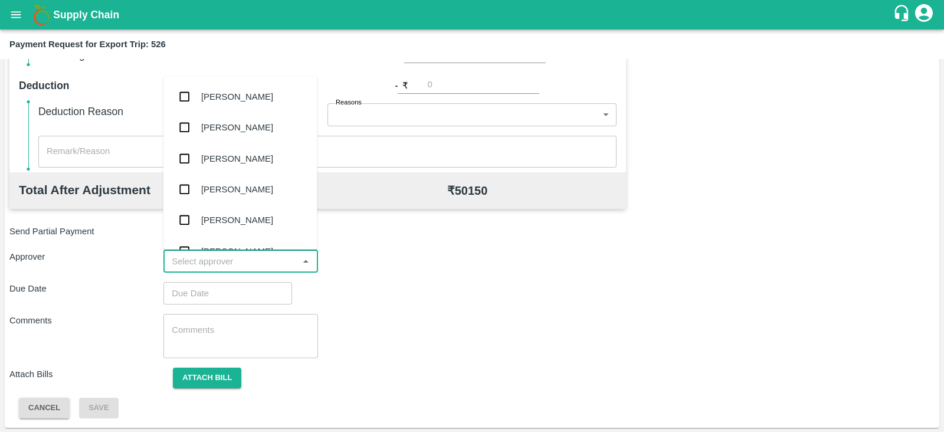
click at [244, 254] on input "input" at bounding box center [230, 261] width 127 height 15
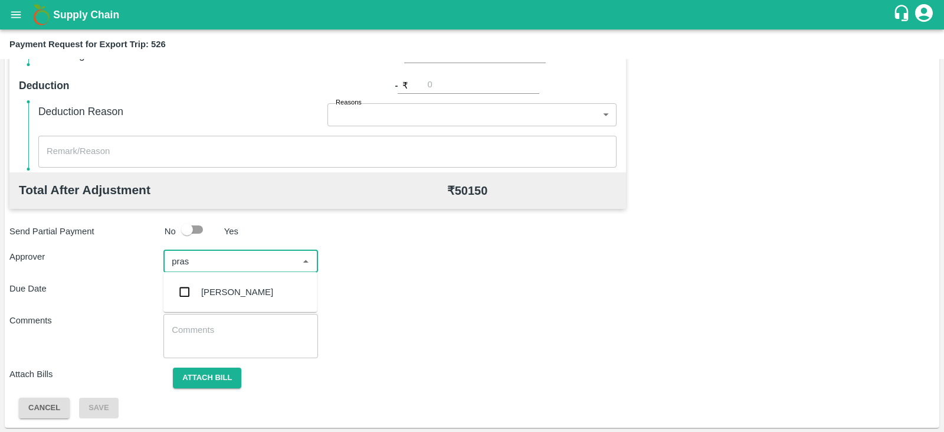
type input "prasa"
click at [233, 287] on div "[PERSON_NAME]" at bounding box center [237, 292] width 72 height 13
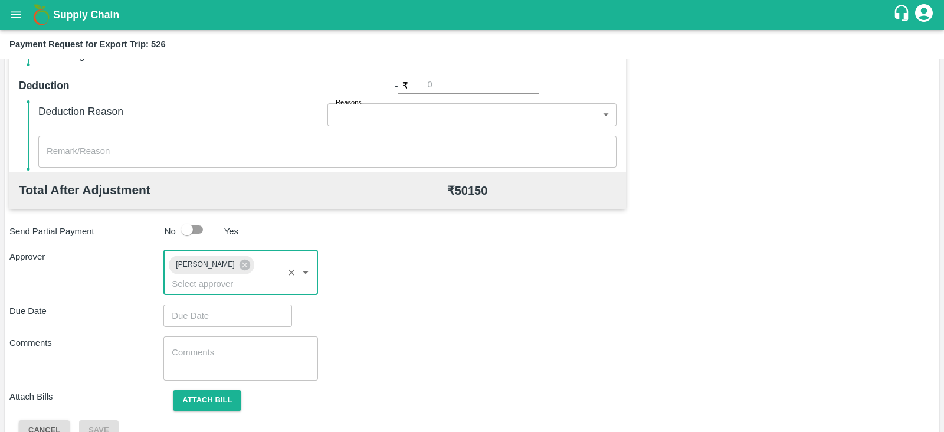
type input "DD/MM/YYYY hh:mm aa"
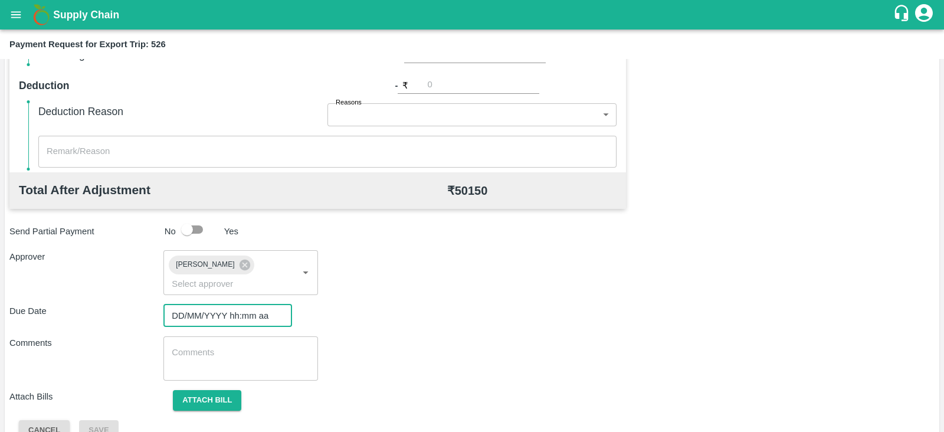
click at [215, 305] on input "DD/MM/YYYY hh:mm aa" at bounding box center [224, 316] width 120 height 22
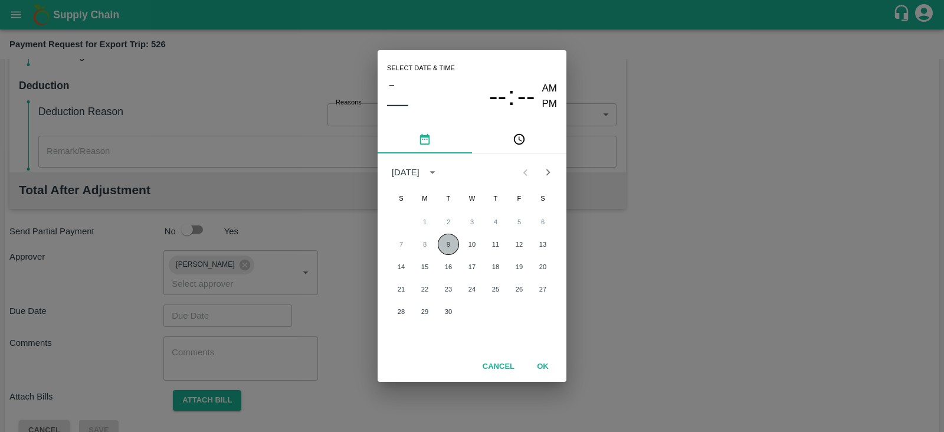
click at [449, 242] on button "9" at bounding box center [448, 244] width 21 height 21
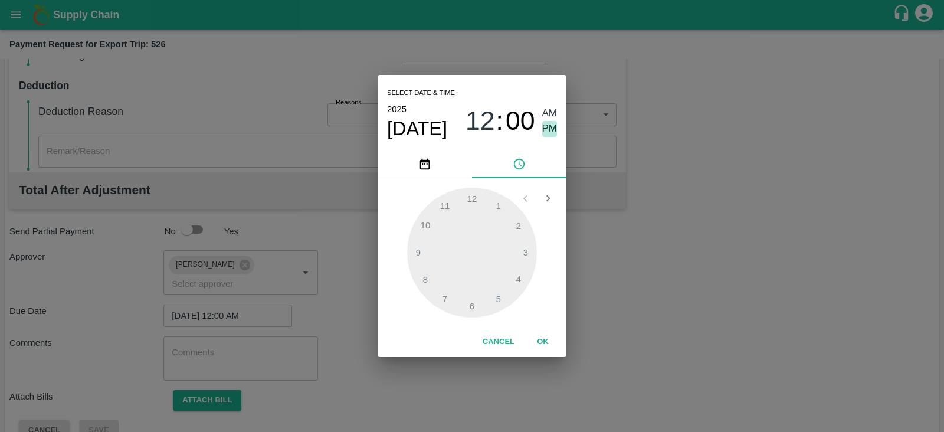
click at [547, 129] on span "PM" at bounding box center [549, 129] width 15 height 16
click at [518, 276] on div at bounding box center [472, 253] width 130 height 130
type input "[DATE] 04:00 PM"
click at [549, 339] on button "OK" at bounding box center [543, 342] width 38 height 21
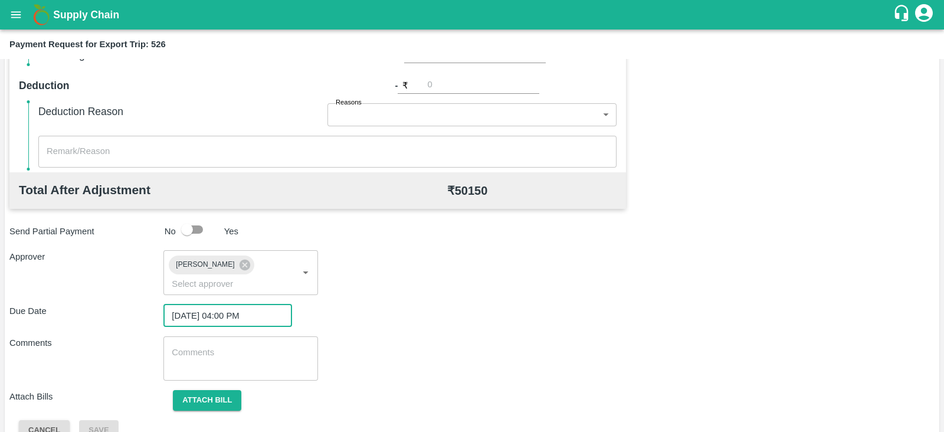
scroll to position [385, 0]
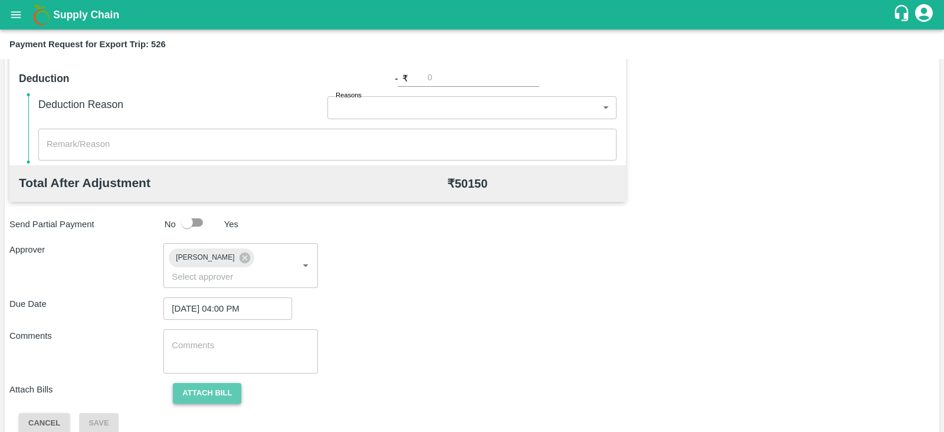
click at [214, 383] on button "Attach bill" at bounding box center [207, 393] width 68 height 21
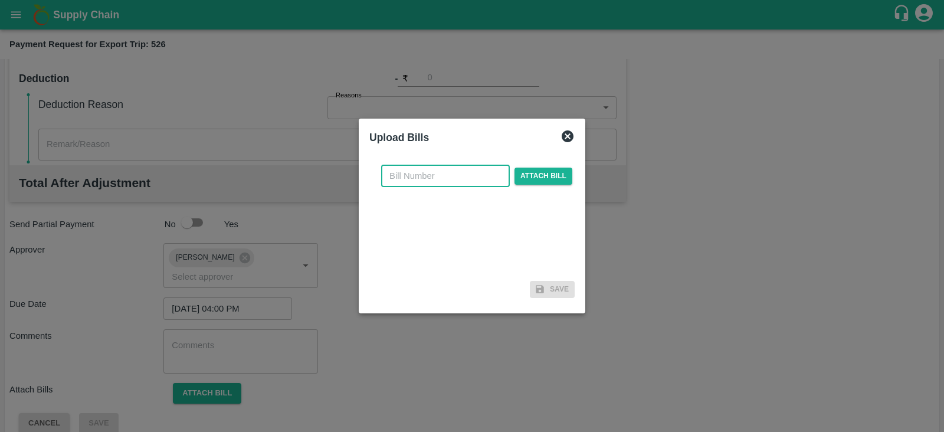
click at [431, 175] on input "text" at bounding box center [445, 176] width 129 height 22
paste input "SLPL/0315/25-26"
type input "SLPL/0315/25-26"
click at [531, 172] on span "Attach bill" at bounding box center [544, 176] width 58 height 17
click at [0, 0] on input "Attach bill" at bounding box center [0, 0] width 0 height 0
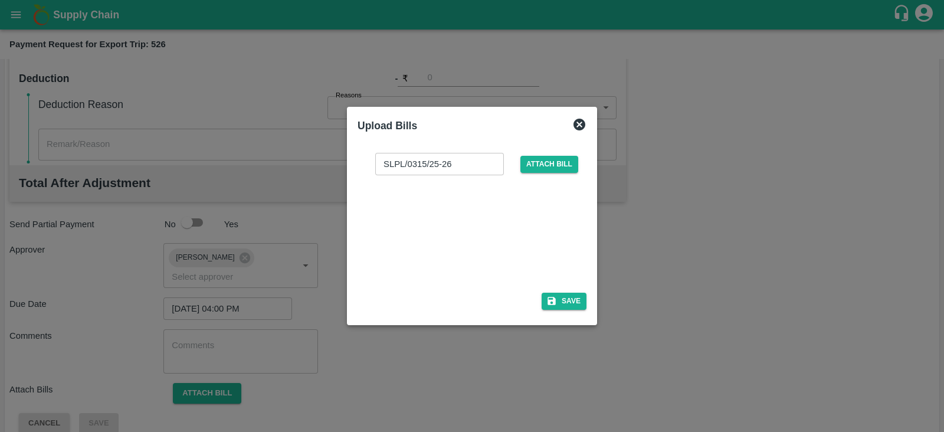
click at [497, 237] on div at bounding box center [469, 230] width 177 height 63
click at [576, 296] on button "Save" at bounding box center [564, 301] width 45 height 17
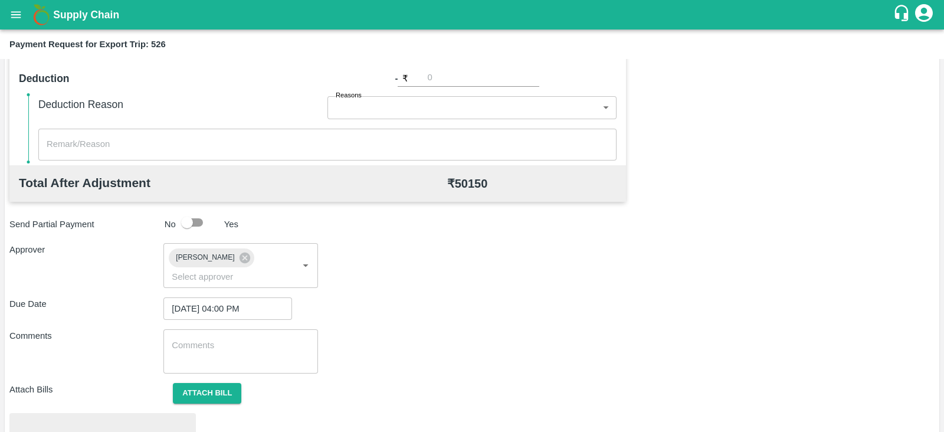
scroll to position [447, 0]
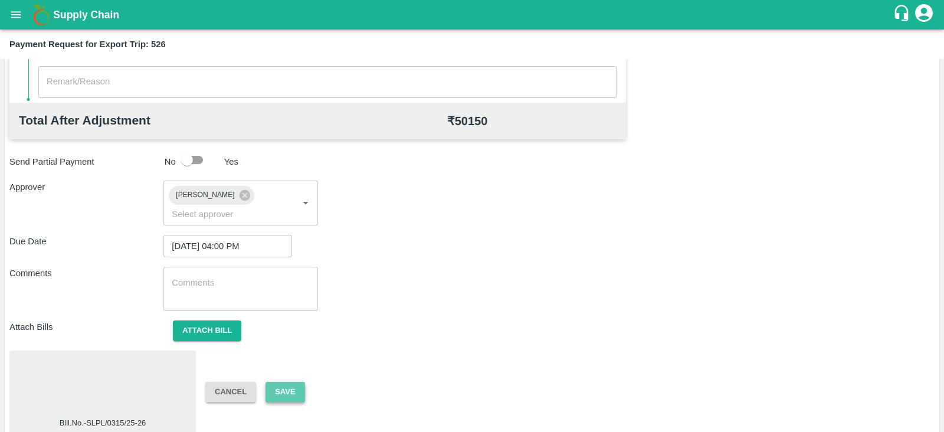
click at [289, 382] on button "Save" at bounding box center [285, 392] width 39 height 21
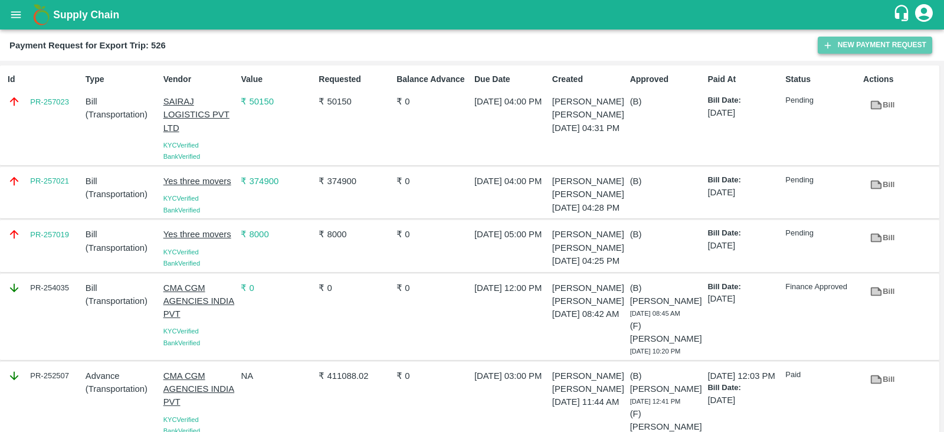
click at [839, 45] on button "New Payment Request" at bounding box center [875, 45] width 115 height 17
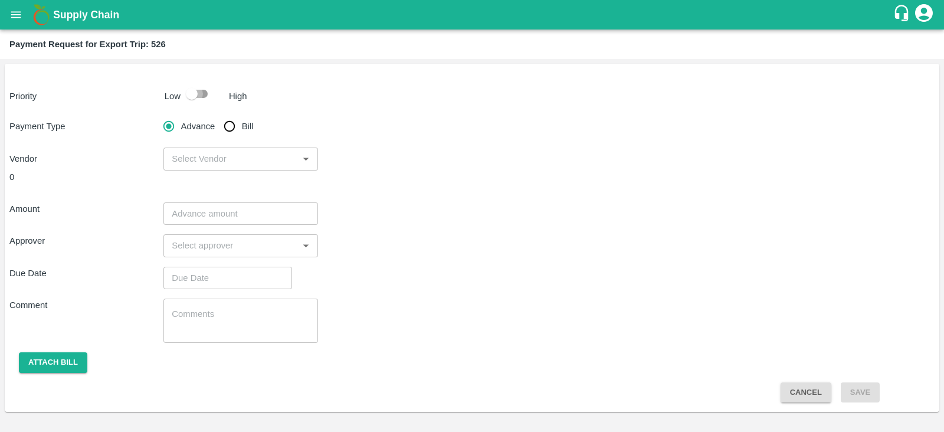
click at [193, 96] on input "checkbox" at bounding box center [191, 94] width 67 height 22
checkbox input "true"
click at [230, 125] on input "Bill" at bounding box center [230, 127] width 24 height 24
radio input "true"
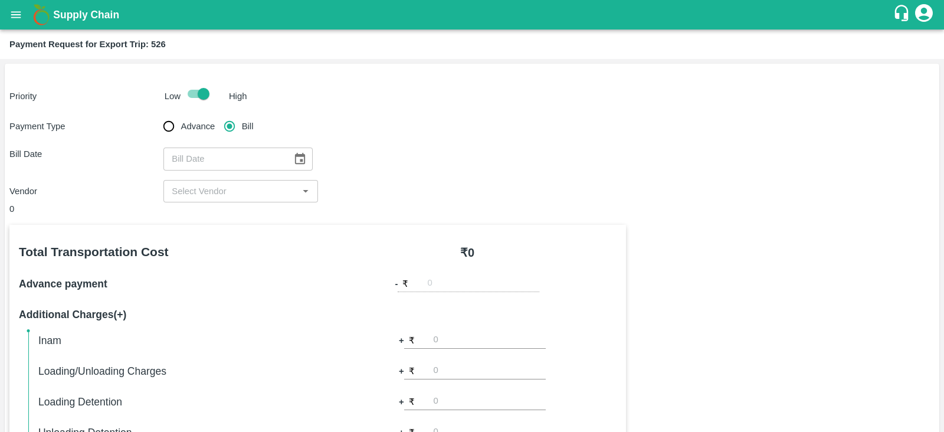
type input "DD/MM/YYYY"
click at [257, 154] on input "DD/MM/YYYY" at bounding box center [224, 159] width 120 height 22
click at [295, 158] on icon "Choose date" at bounding box center [299, 158] width 13 height 13
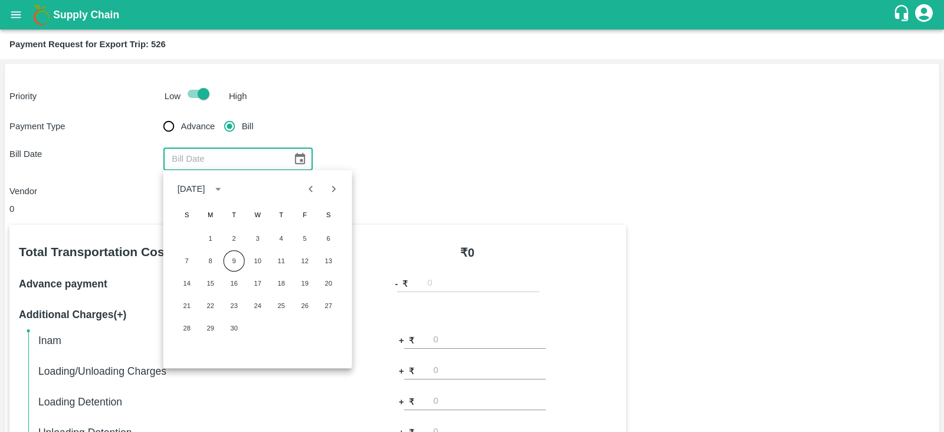
click at [314, 188] on icon "Previous month" at bounding box center [311, 188] width 13 height 13
click at [307, 304] on button "22" at bounding box center [305, 305] width 21 height 21
type input "[DATE]"
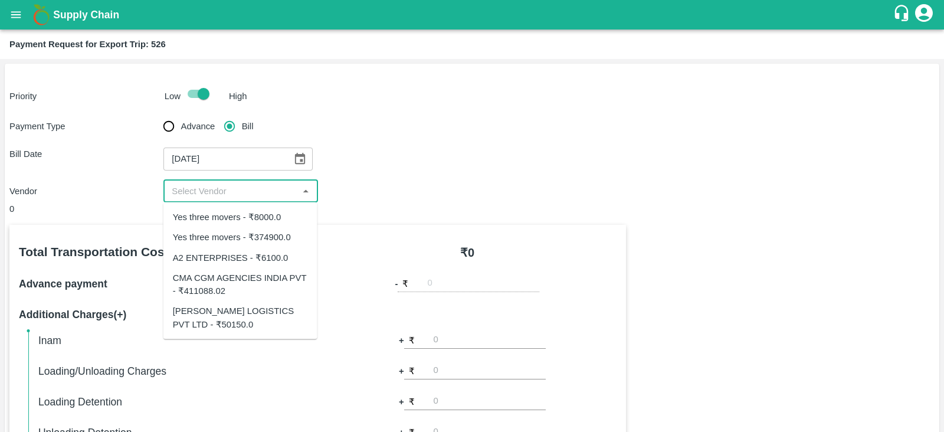
click at [217, 192] on input "input" at bounding box center [230, 191] width 127 height 15
click at [263, 256] on div "A2 ENTERPRISES - ₹6100.0" at bounding box center [231, 257] width 116 height 13
type input "A2 ENTERPRISES - ₹6100.0"
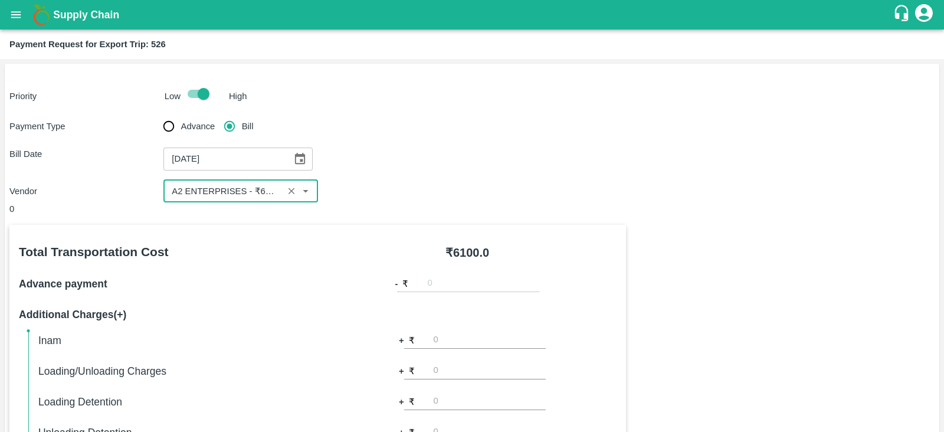
scroll to position [378, 0]
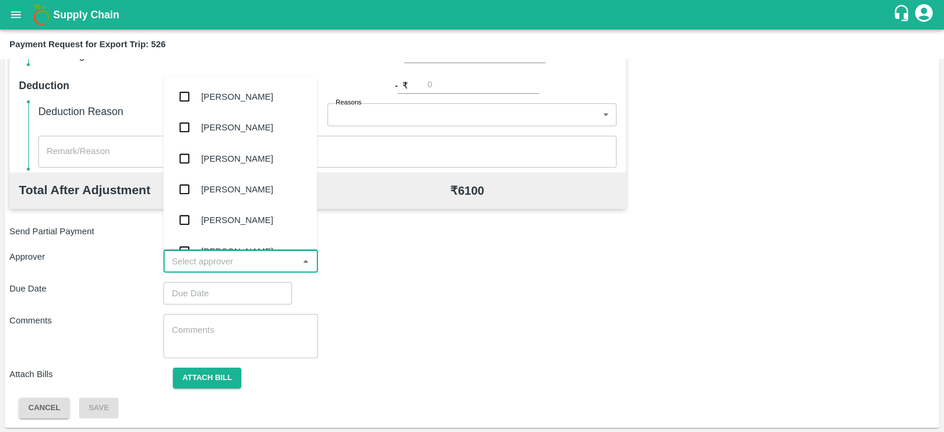
click at [273, 260] on input "input" at bounding box center [230, 261] width 127 height 15
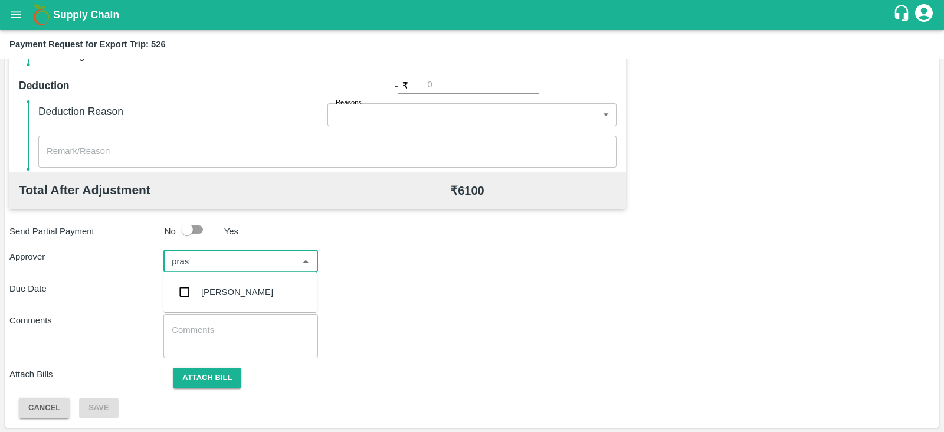
type input "prasa"
click at [252, 294] on div "[PERSON_NAME]" at bounding box center [237, 292] width 72 height 13
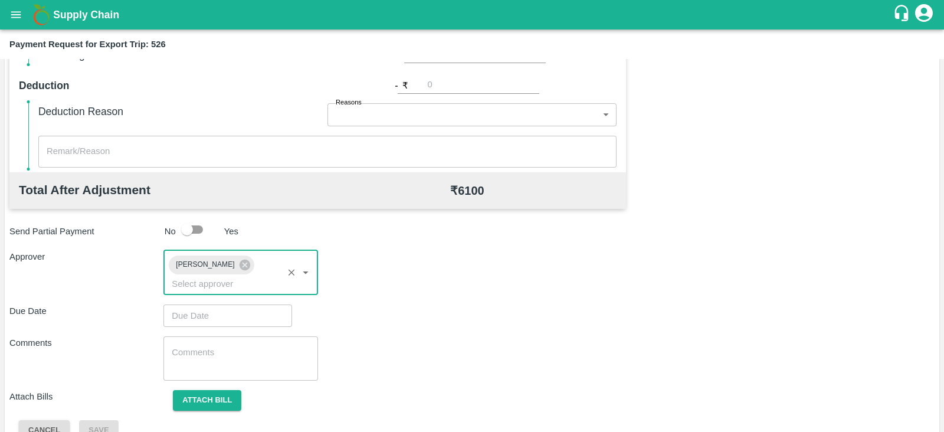
type input "DD/MM/YYYY hh:mm aa"
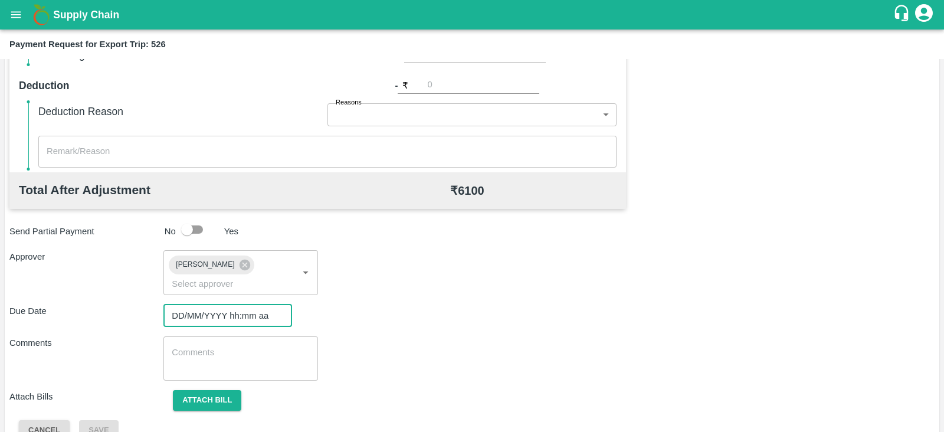
click at [242, 305] on input "DD/MM/YYYY hh:mm aa" at bounding box center [224, 316] width 120 height 22
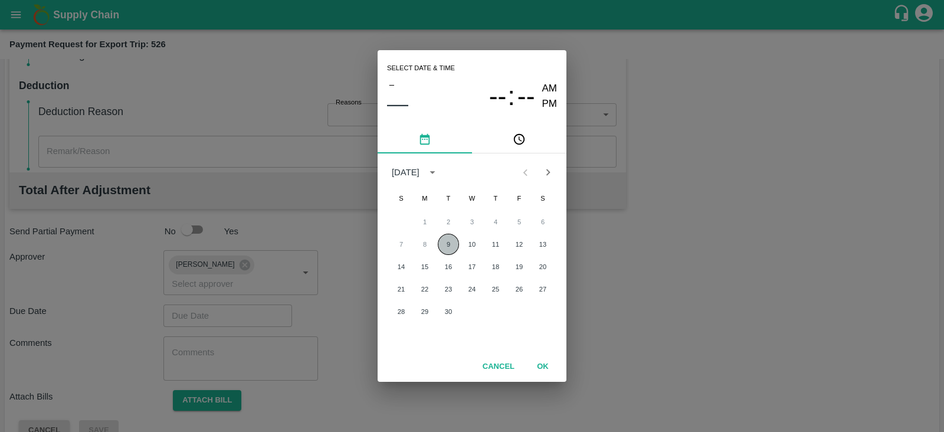
click at [451, 243] on button "9" at bounding box center [448, 244] width 21 height 21
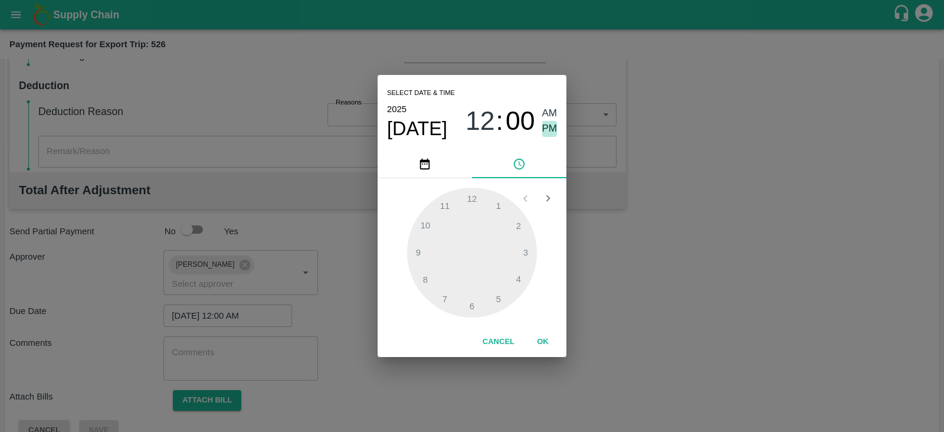
click at [555, 130] on span "PM" at bounding box center [549, 129] width 15 height 16
click at [517, 283] on div at bounding box center [472, 253] width 130 height 130
type input "[DATE] 04:00 PM"
click at [549, 352] on button "OK" at bounding box center [543, 342] width 38 height 21
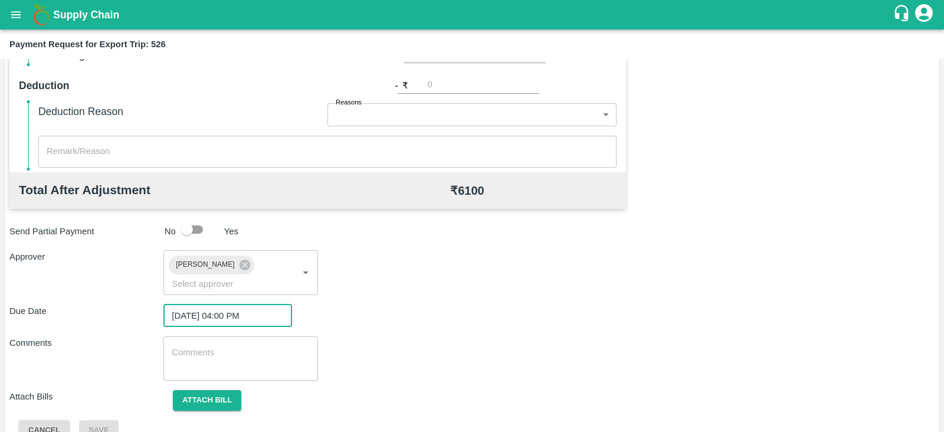
scroll to position [385, 0]
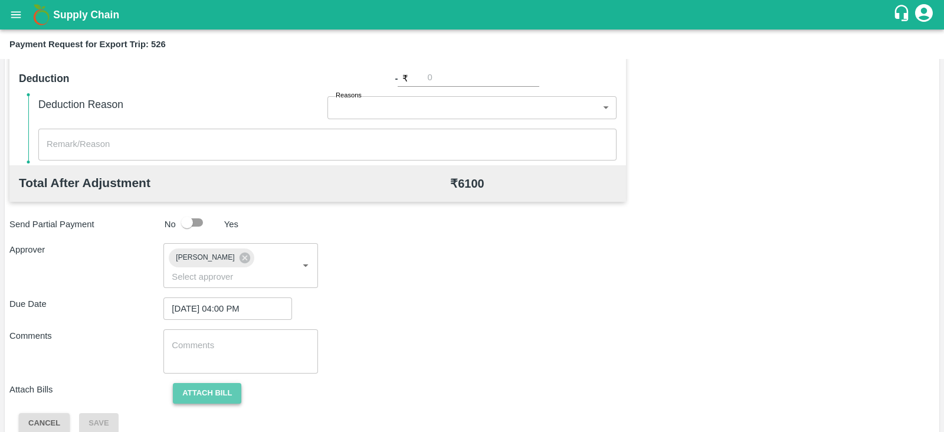
click at [221, 383] on button "Attach bill" at bounding box center [207, 393] width 68 height 21
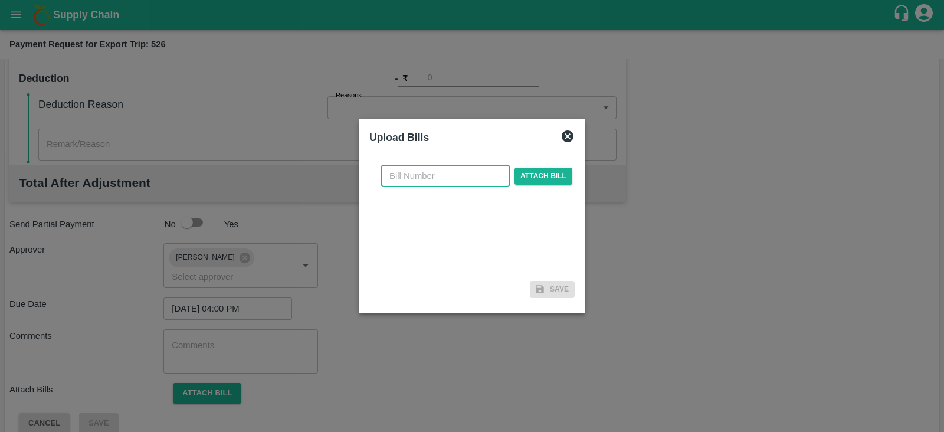
click at [419, 182] on input "text" at bounding box center [445, 176] width 129 height 22
paste input "A2-093/2025-26"
type input "A2-093/2025-26"
click at [528, 171] on span "Attach bill" at bounding box center [544, 176] width 58 height 17
click at [0, 0] on input "Attach bill" at bounding box center [0, 0] width 0 height 0
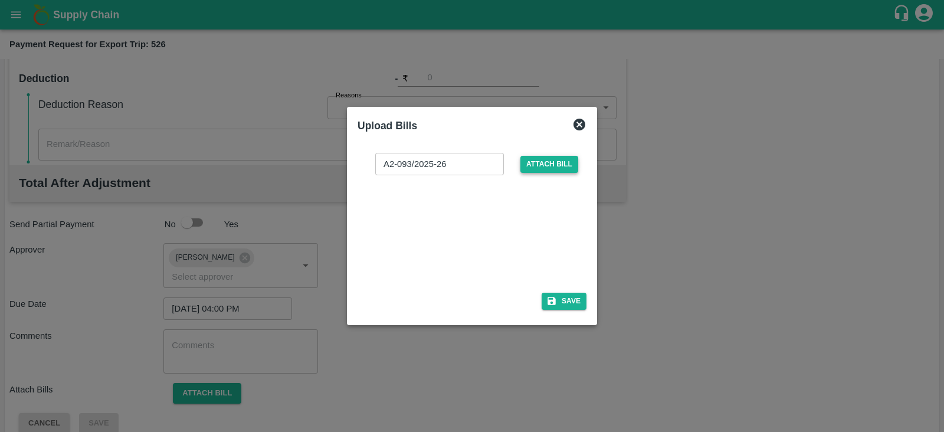
click at [254, 70] on div at bounding box center [472, 216] width 944 height 432
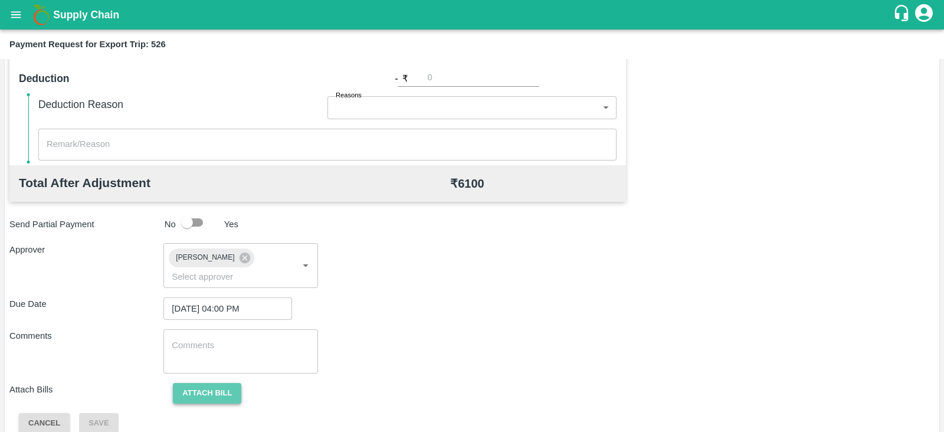
click at [221, 383] on button "Attach bill" at bounding box center [207, 393] width 68 height 21
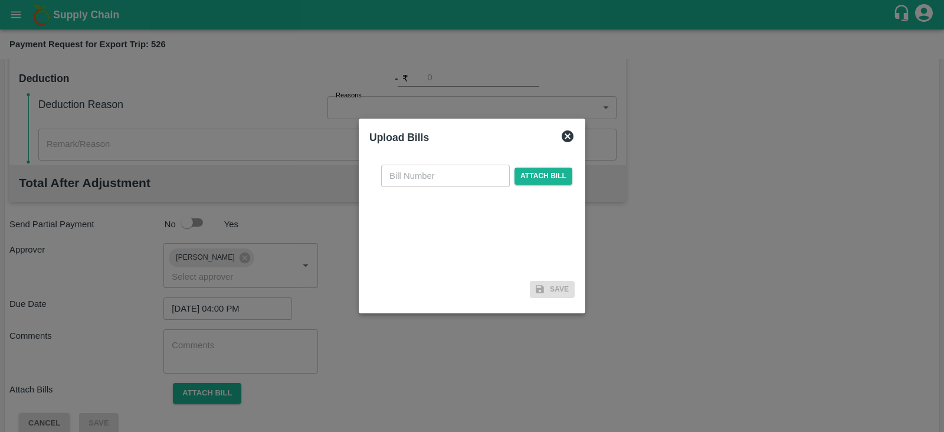
click at [437, 182] on input "text" at bounding box center [445, 176] width 129 height 22
paste input "A2-093/2025-26"
type input "A2-093/2025-26"
click at [539, 178] on span "Attach bill" at bounding box center [544, 176] width 58 height 17
click at [0, 0] on input "Attach bill" at bounding box center [0, 0] width 0 height 0
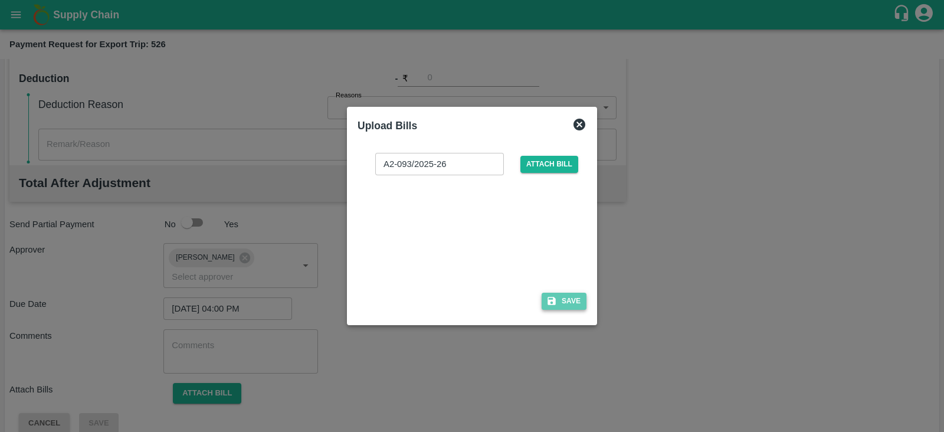
click at [573, 301] on button "Save" at bounding box center [564, 301] width 45 height 17
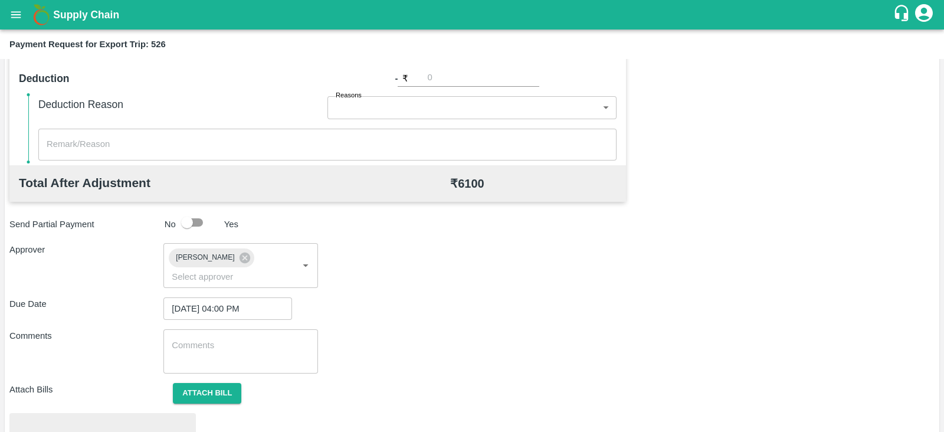
scroll to position [447, 0]
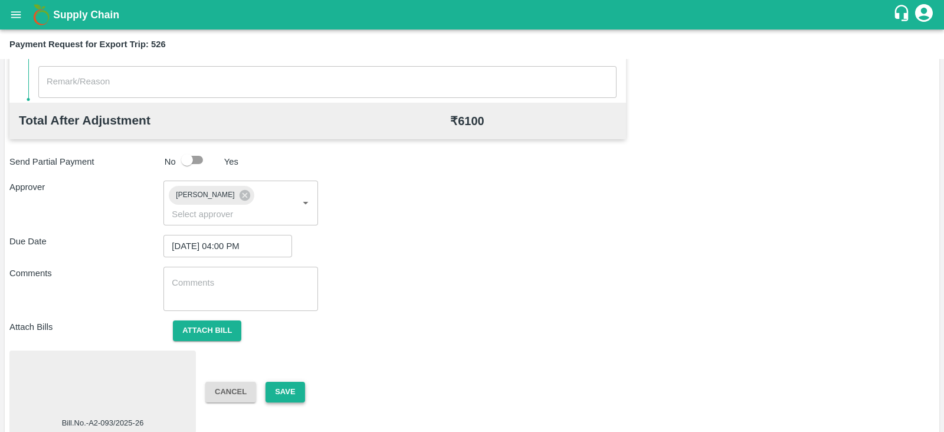
click at [284, 382] on button "Save" at bounding box center [285, 392] width 39 height 21
